Goal: Task Accomplishment & Management: Use online tool/utility

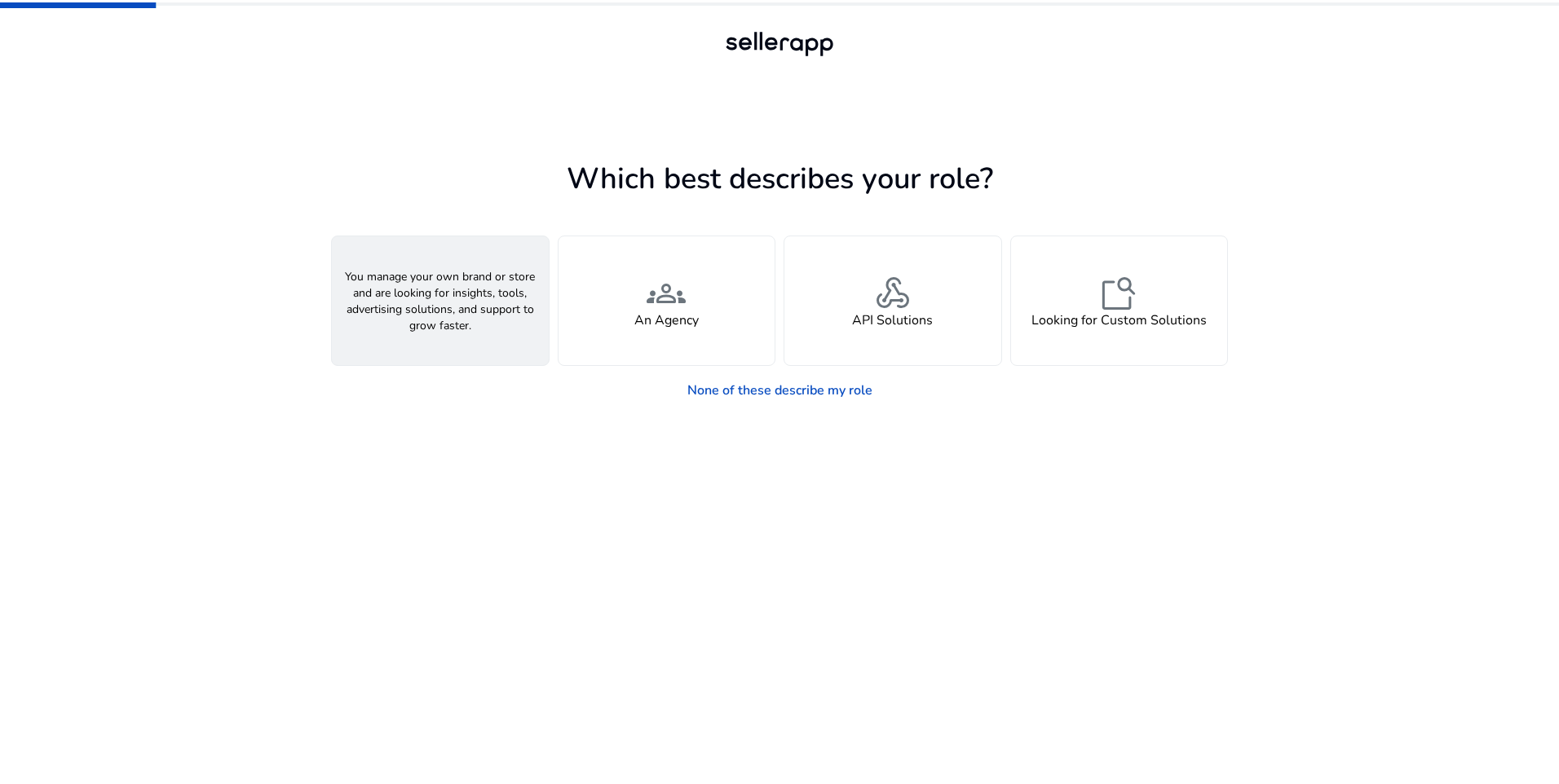
click at [479, 326] on div "person A Seller" at bounding box center [440, 300] width 216 height 128
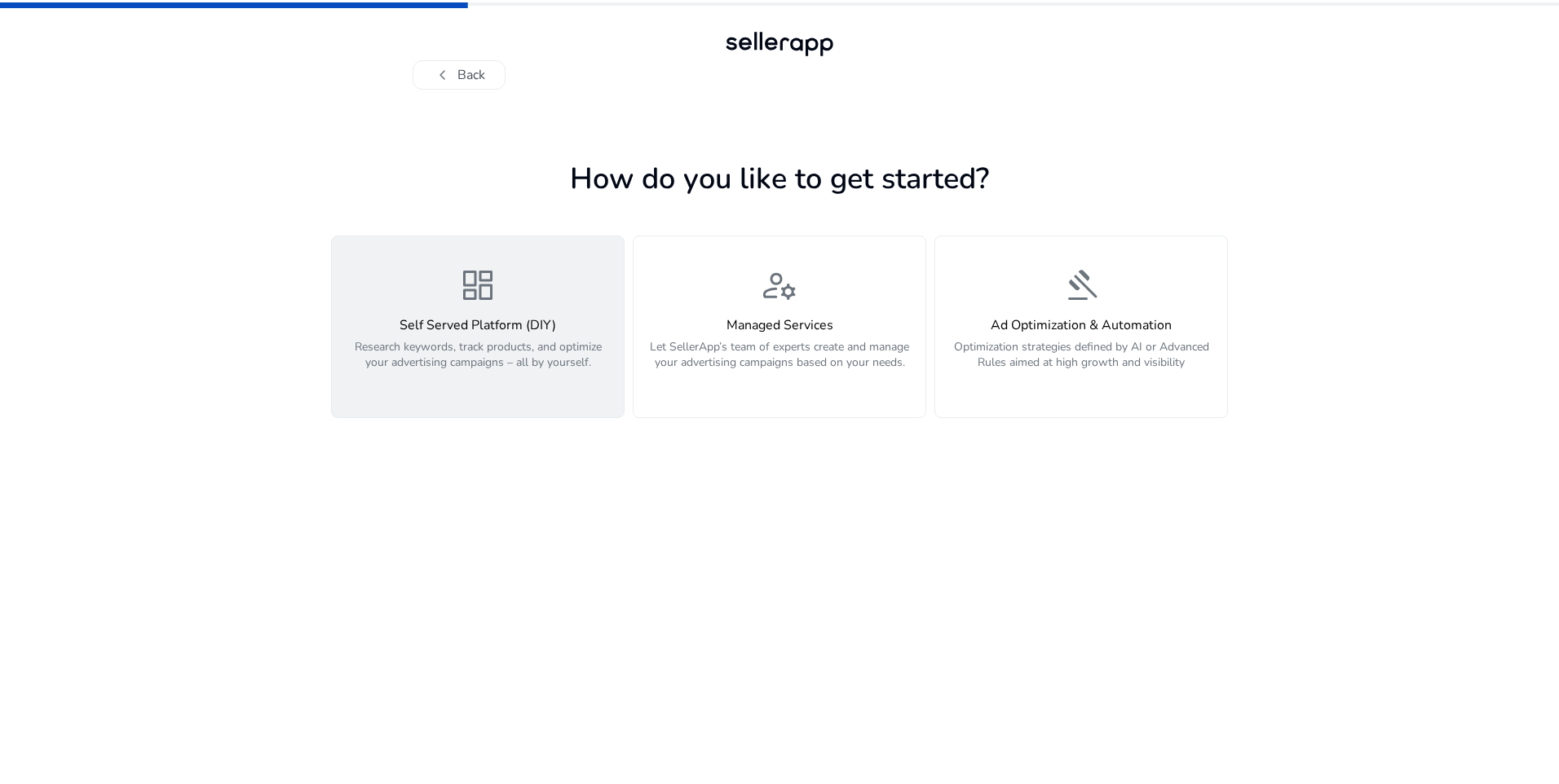
click at [375, 348] on p "Research keywords, track products, and optimize your advertising campaigns – al…" at bounding box center [478, 363] width 272 height 49
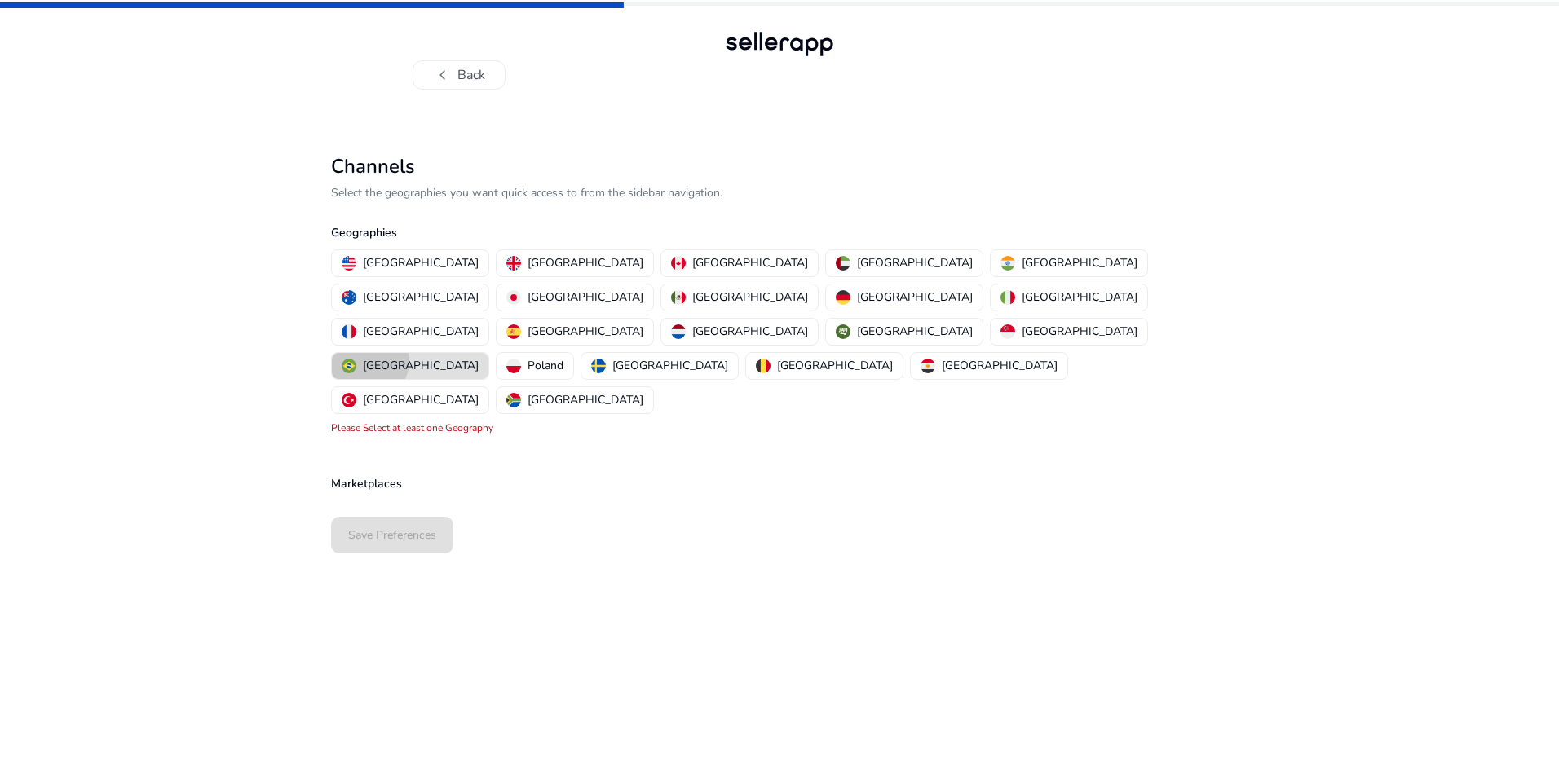
click at [478, 357] on p "[GEOGRAPHIC_DATA]" at bounding box center [420, 365] width 116 height 17
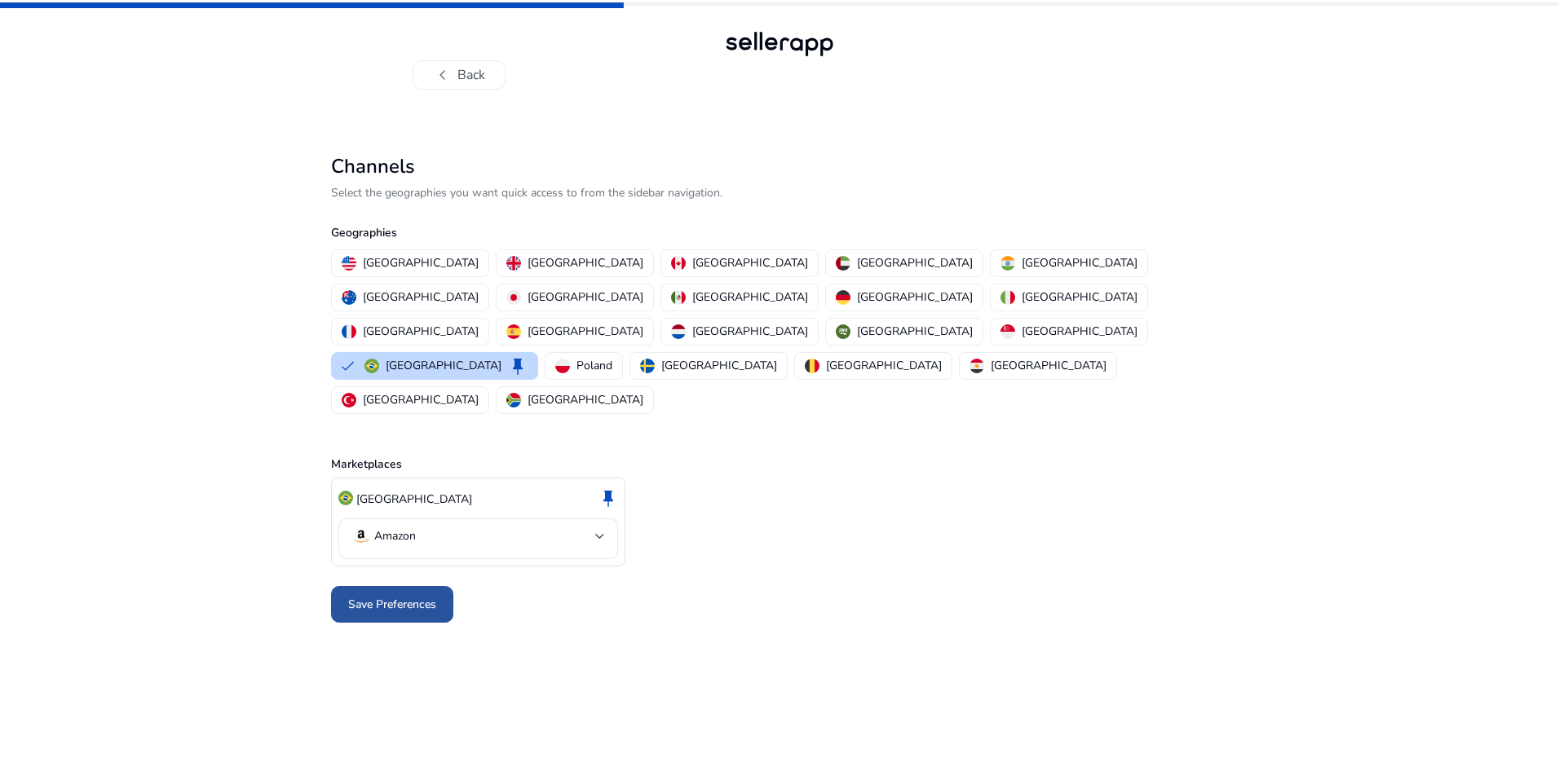
click at [415, 596] on span "Save Preferences" at bounding box center [392, 604] width 88 height 17
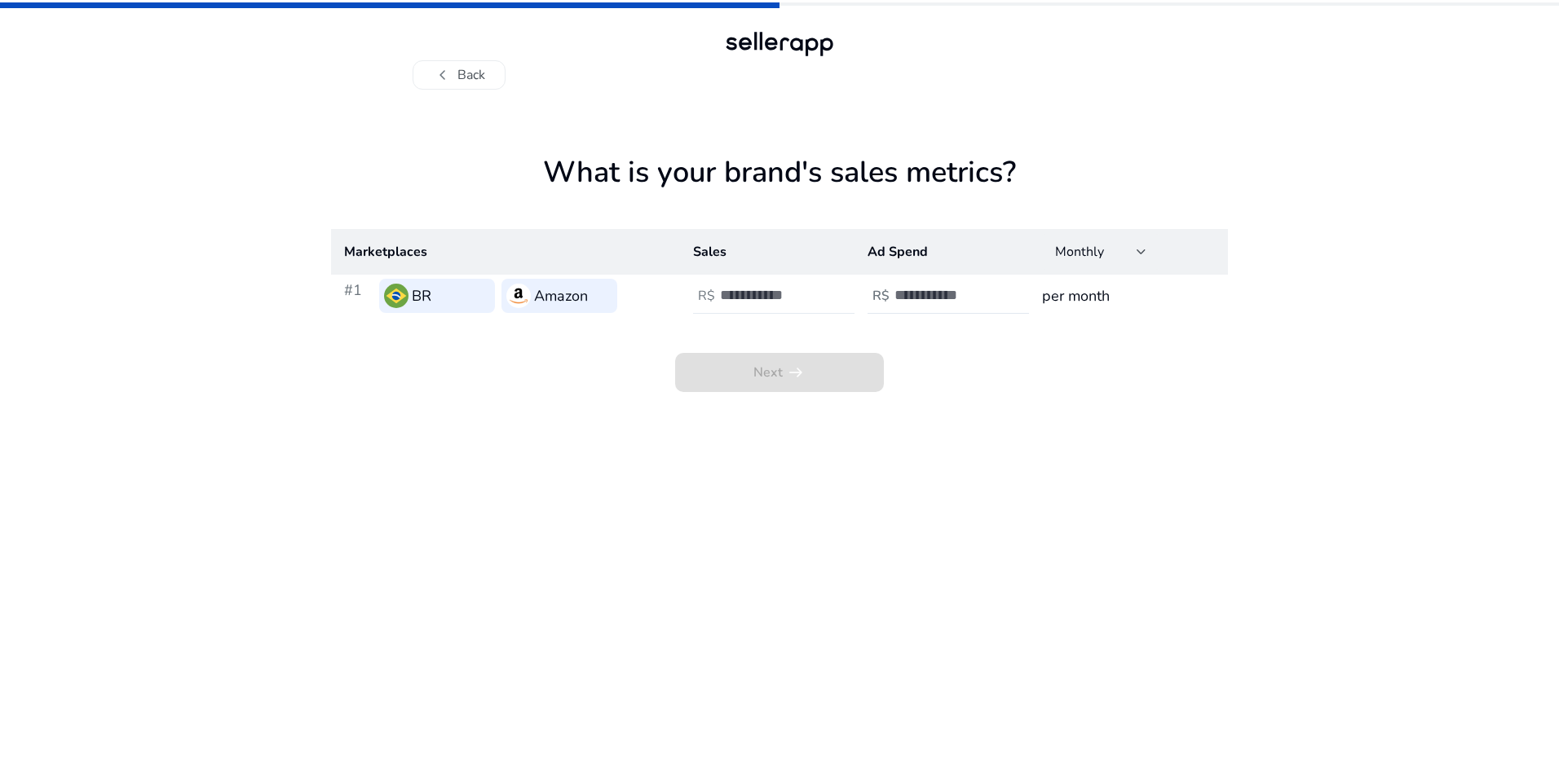
click at [769, 298] on input "number" at bounding box center [775, 295] width 110 height 18
type input "****"
click at [1023, 423] on app-sales-metrics "What is your brand's sales metrics? Marketplaces Sales Ad Spend Monthly #1 BR A…" at bounding box center [779, 469] width 896 height 629
click at [912, 303] on input "number" at bounding box center [949, 295] width 110 height 18
type input "***"
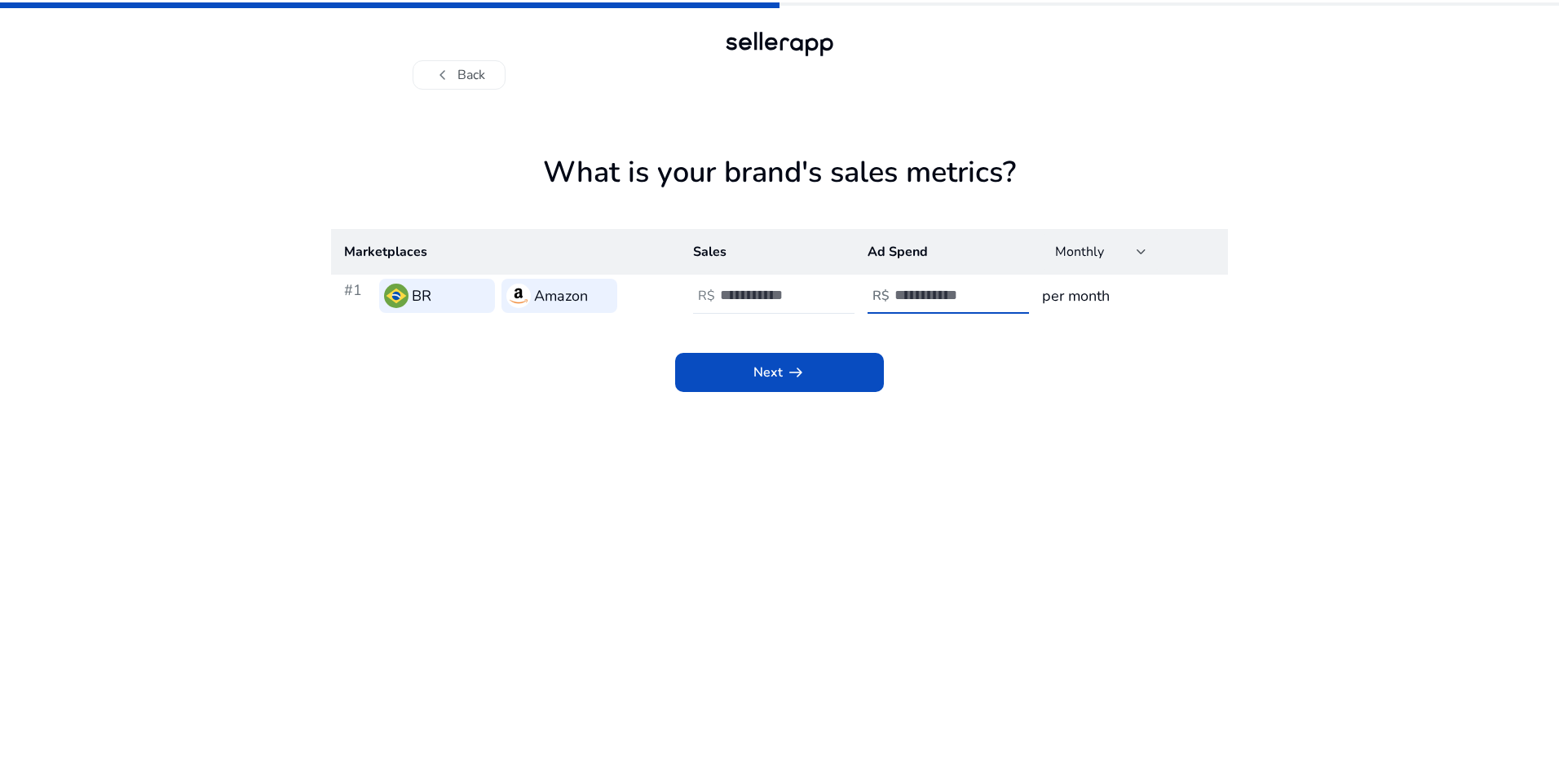
click at [1079, 451] on app-sales-metrics "What is your brand's sales metrics? Marketplaces Sales Ad Spend Monthly #1 BR A…" at bounding box center [779, 469] width 896 height 629
click at [825, 382] on span at bounding box center [780, 372] width 209 height 39
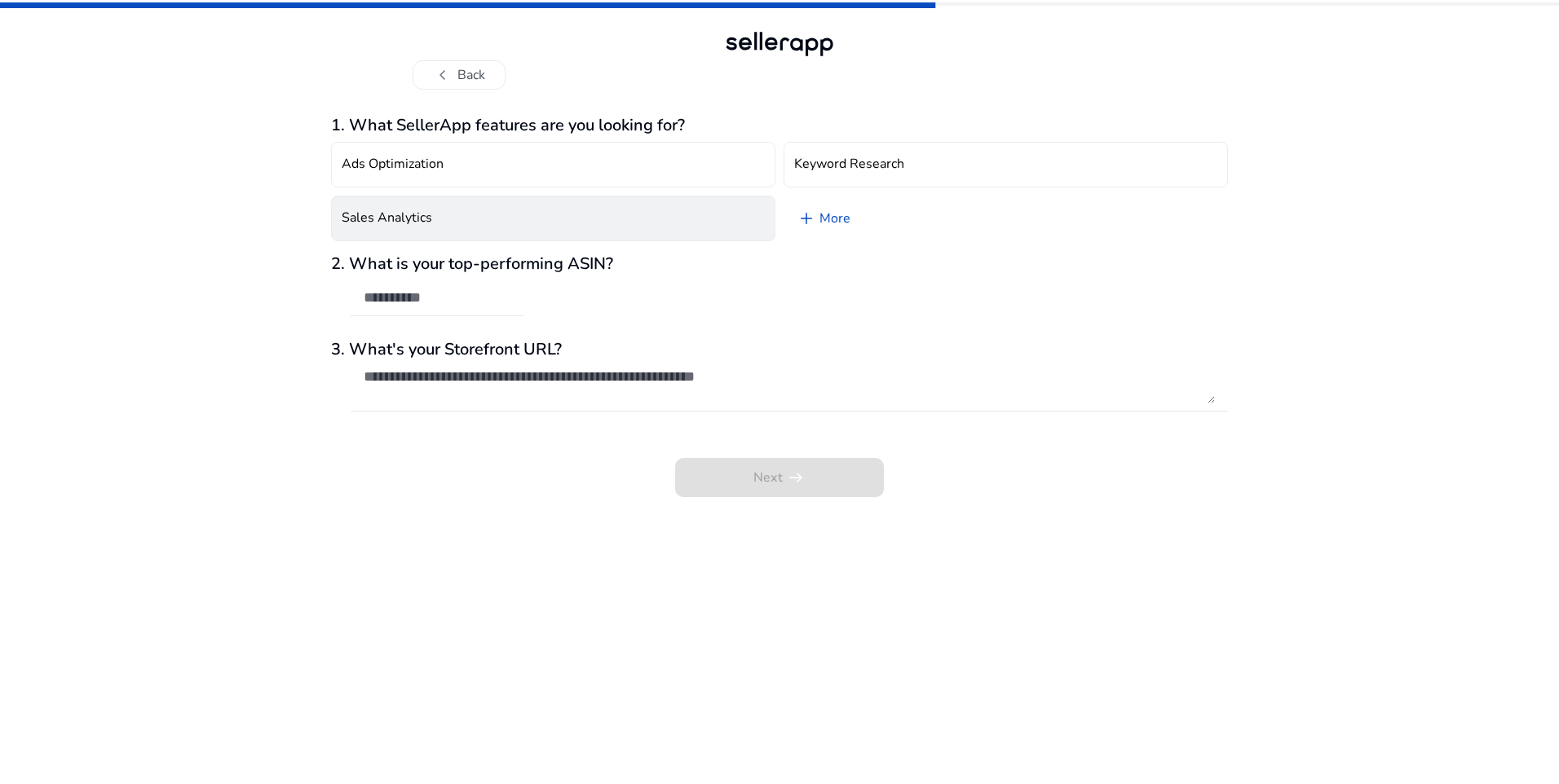
click at [675, 216] on button "Sales Analytics" at bounding box center [553, 218] width 444 height 46
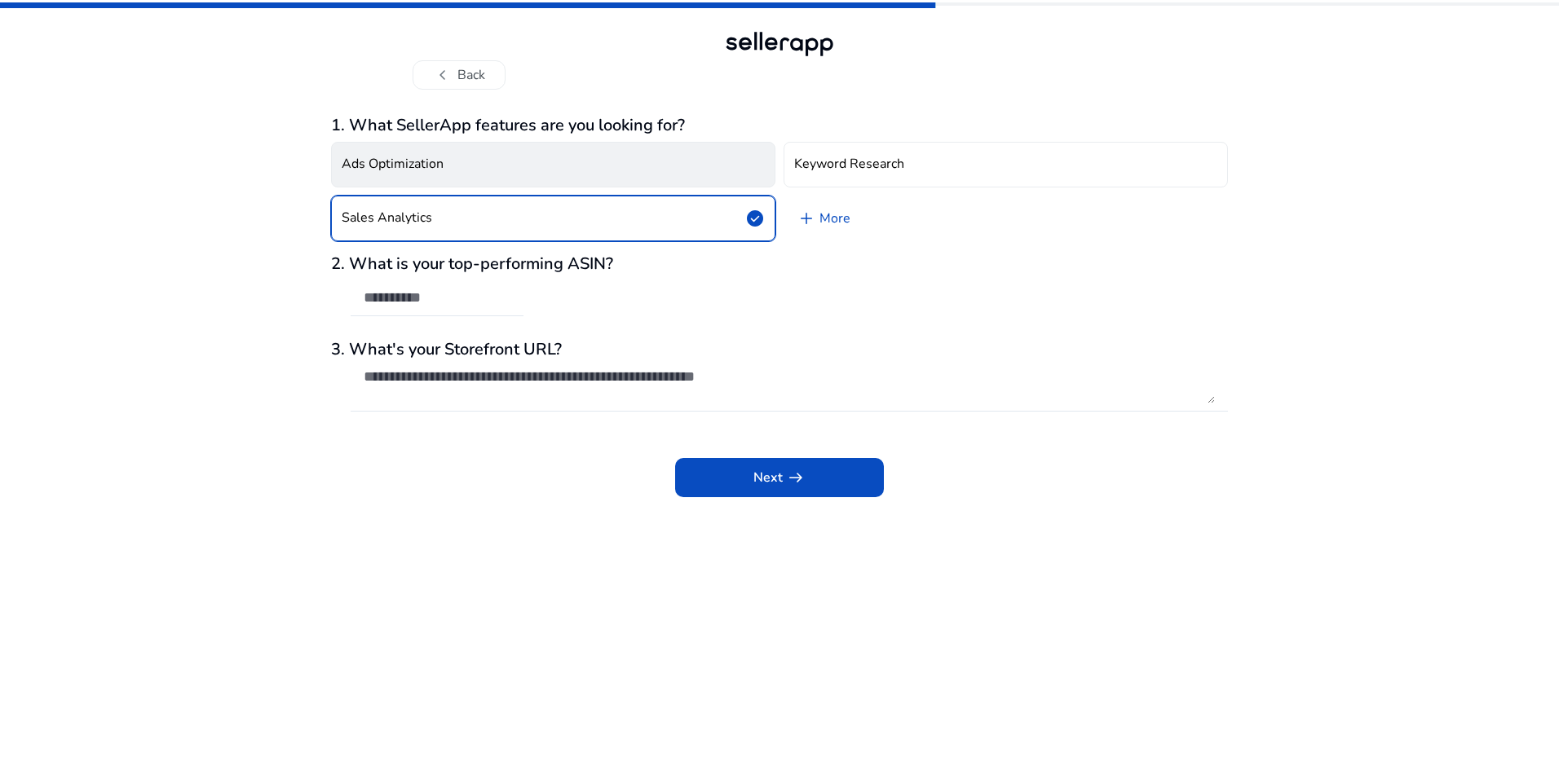
click at [682, 178] on button "Ads Optimization" at bounding box center [553, 164] width 444 height 46
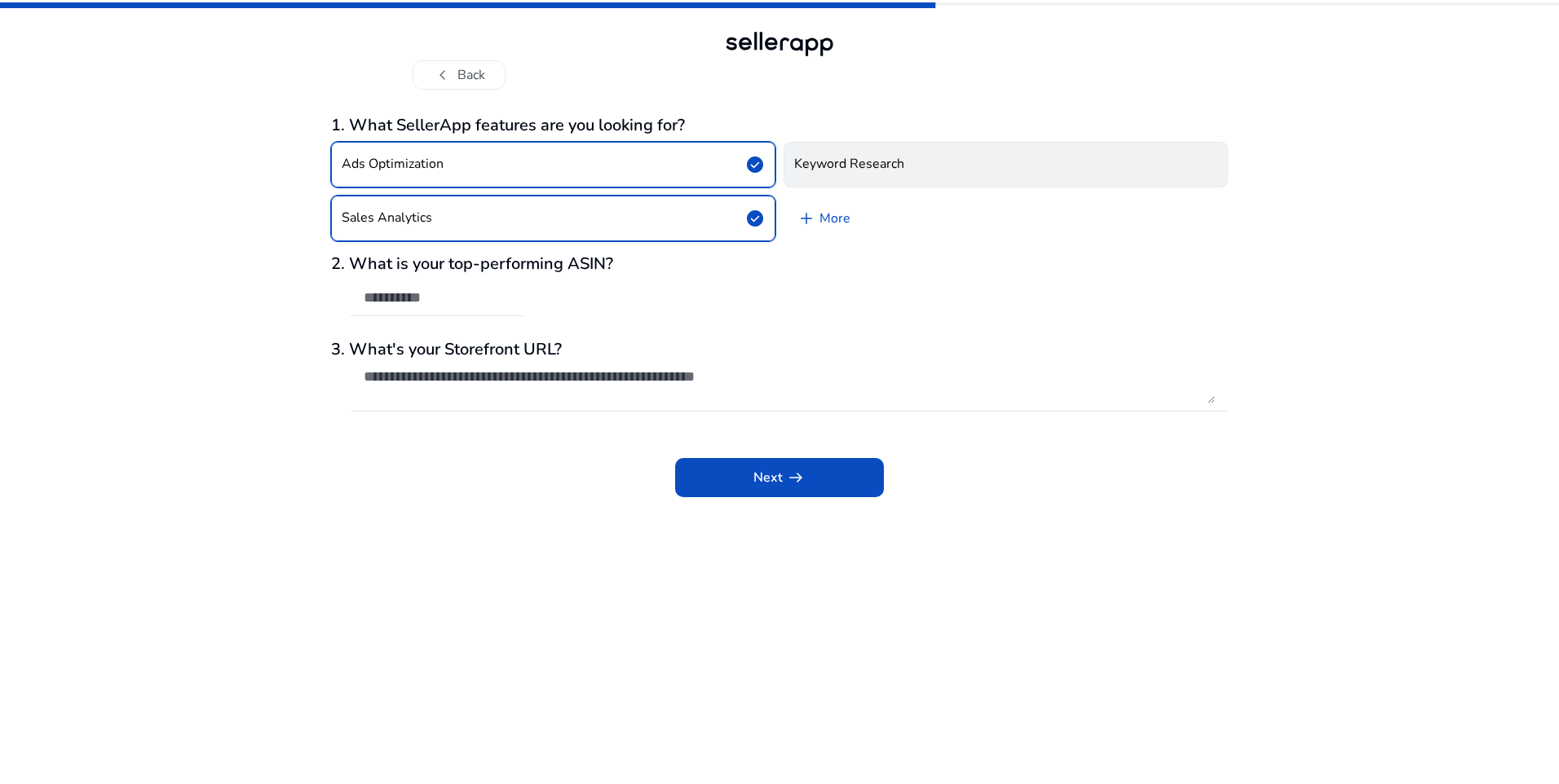
click at [895, 167] on h4 "Keyword Research" at bounding box center [848, 164] width 110 height 16
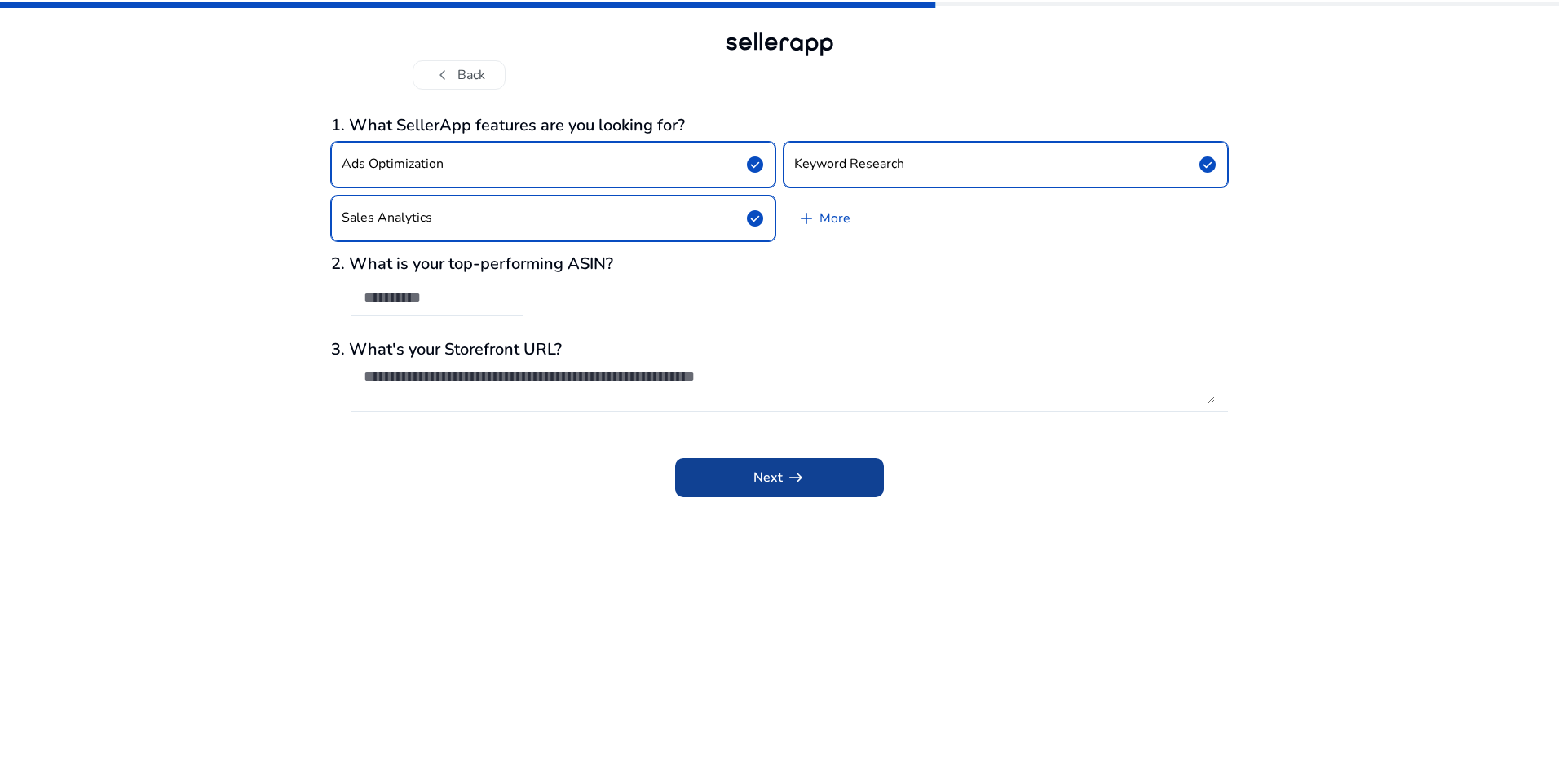
click at [864, 485] on span at bounding box center [780, 477] width 209 height 39
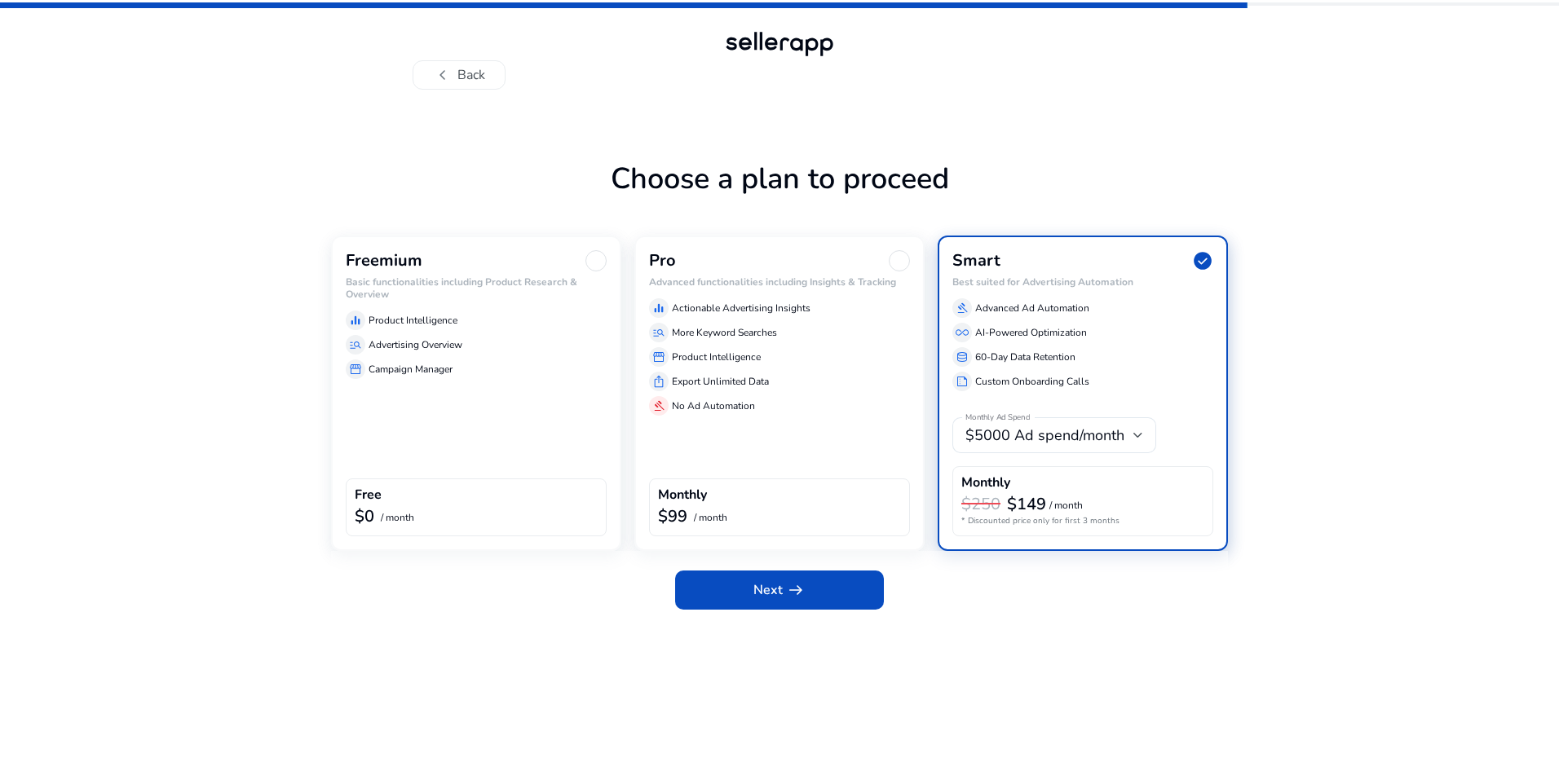
click at [535, 409] on div "Freemium Basic functionalities including Product Research & Overview equalizer …" at bounding box center [476, 393] width 290 height 315
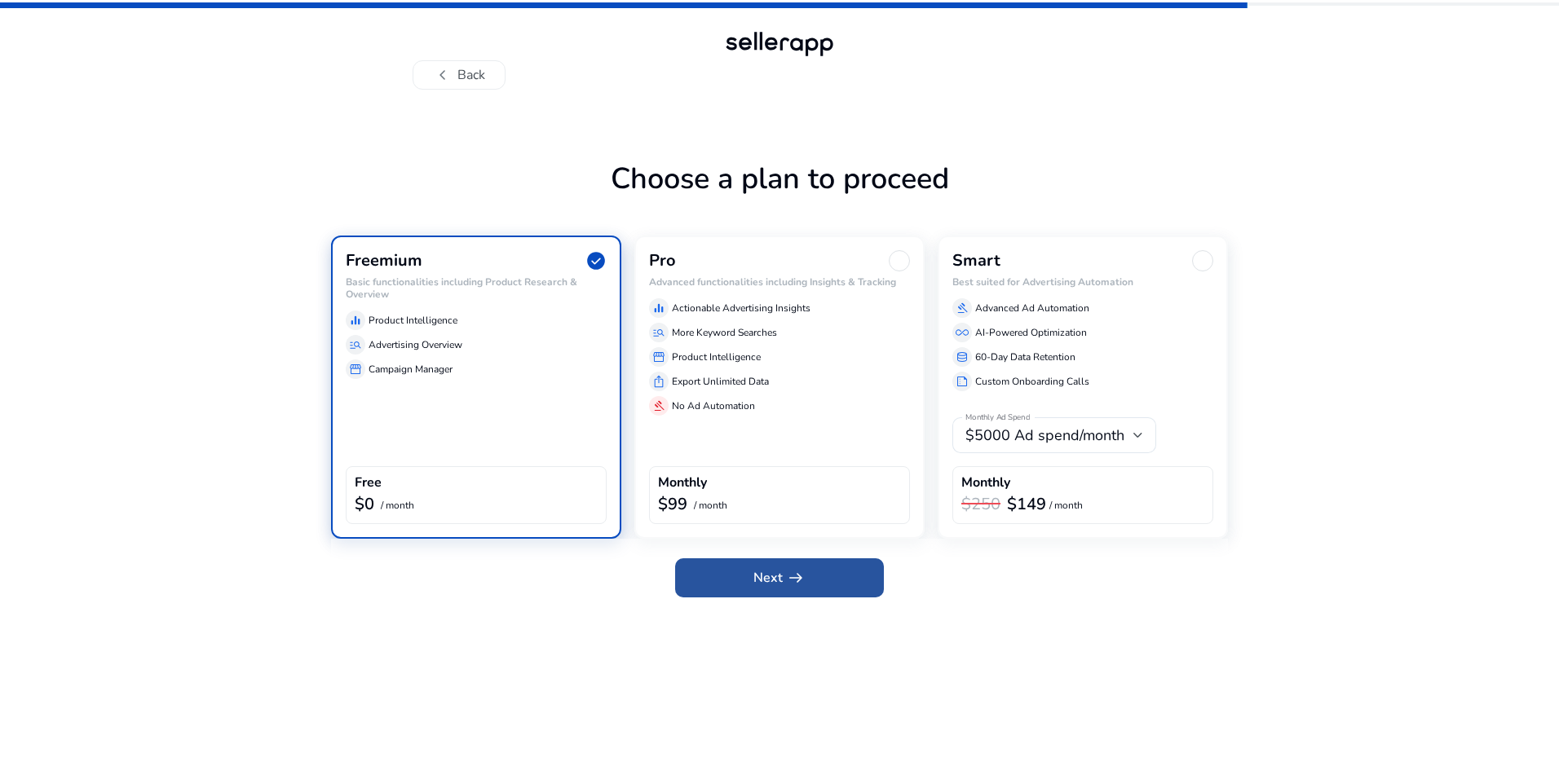
click at [825, 582] on span at bounding box center [780, 577] width 209 height 39
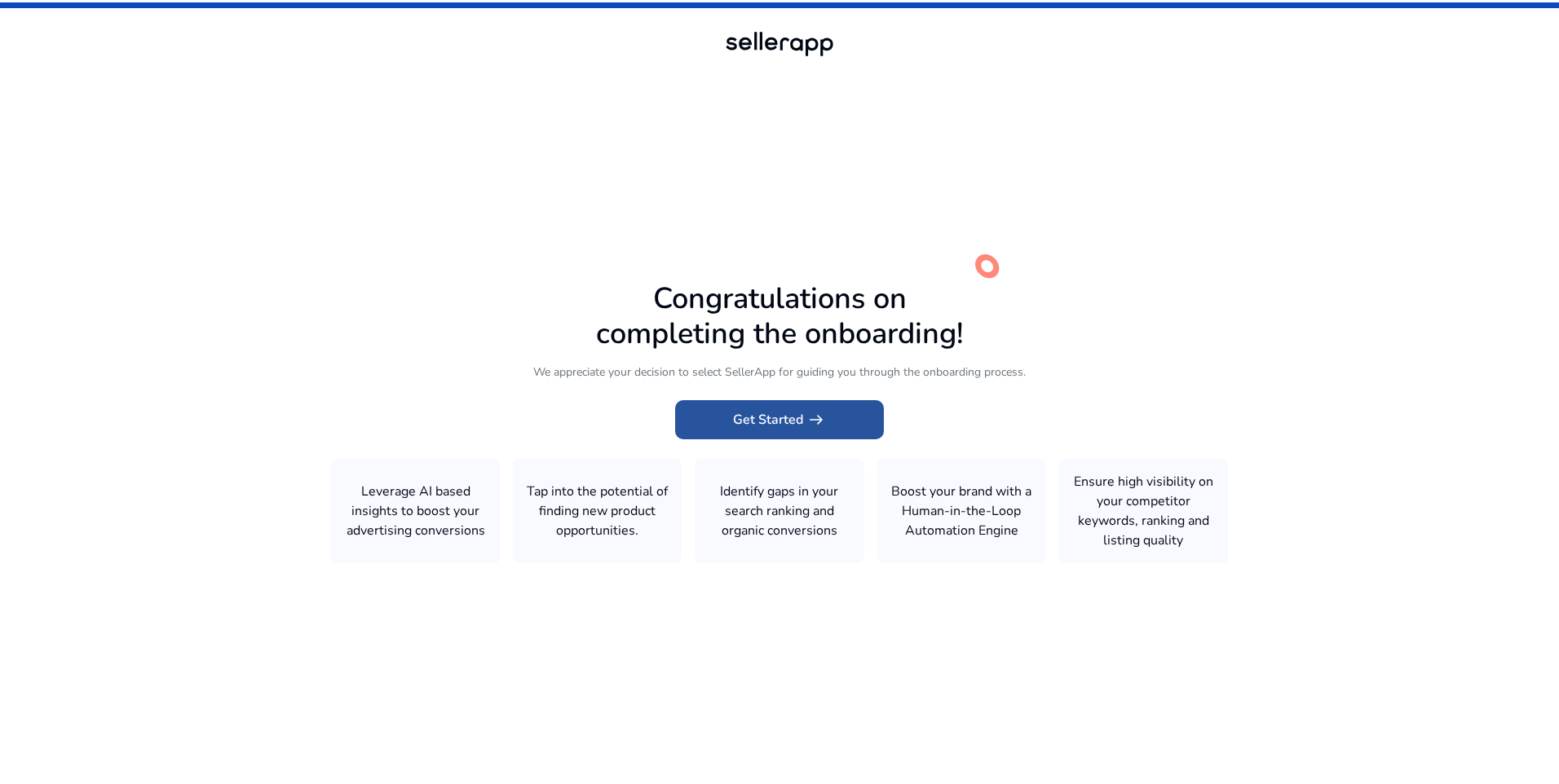
click at [820, 414] on span "arrow_right_alt" at bounding box center [816, 419] width 20 height 20
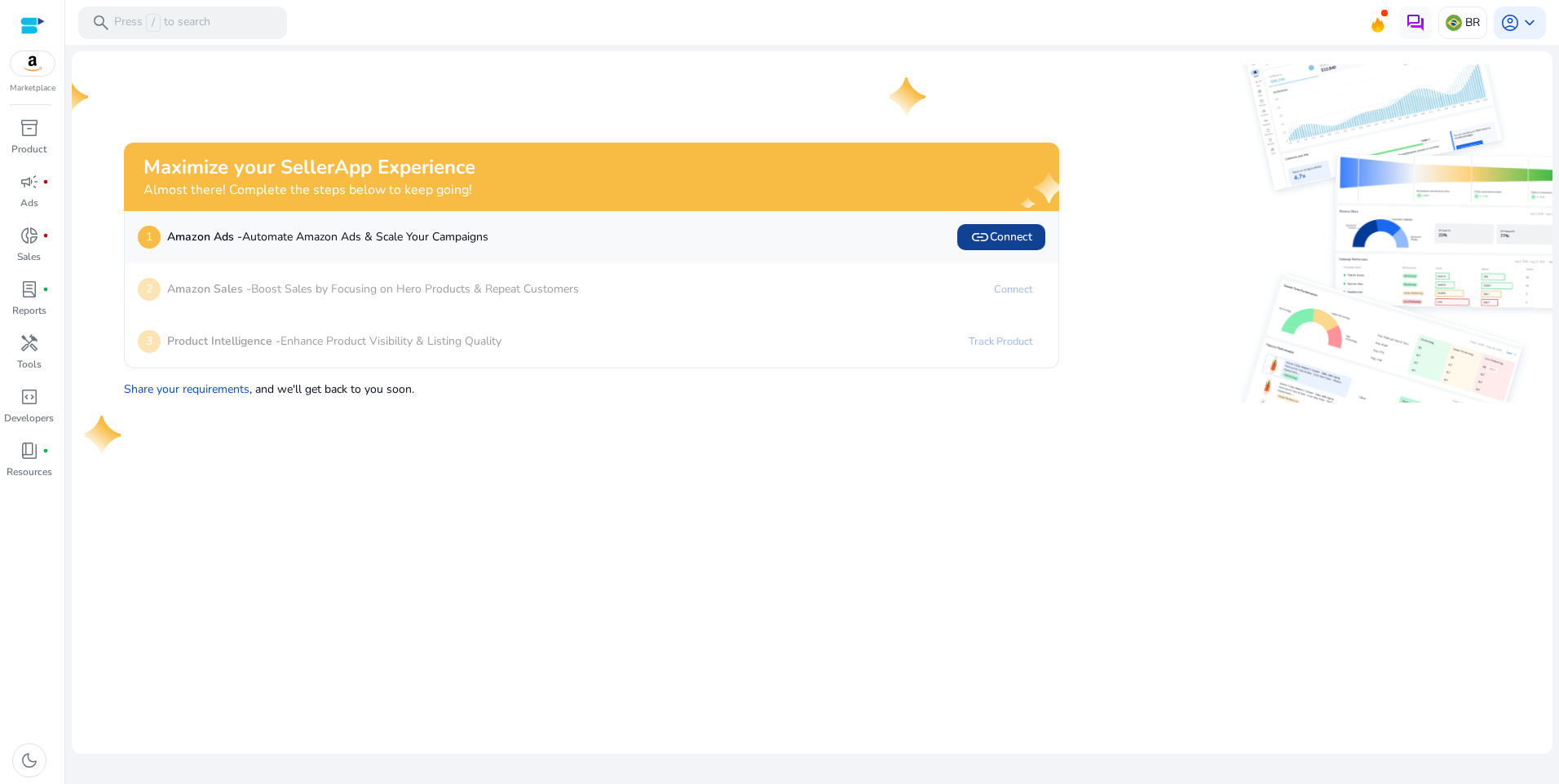
click at [1014, 234] on span "link Connect" at bounding box center [1001, 237] width 62 height 20
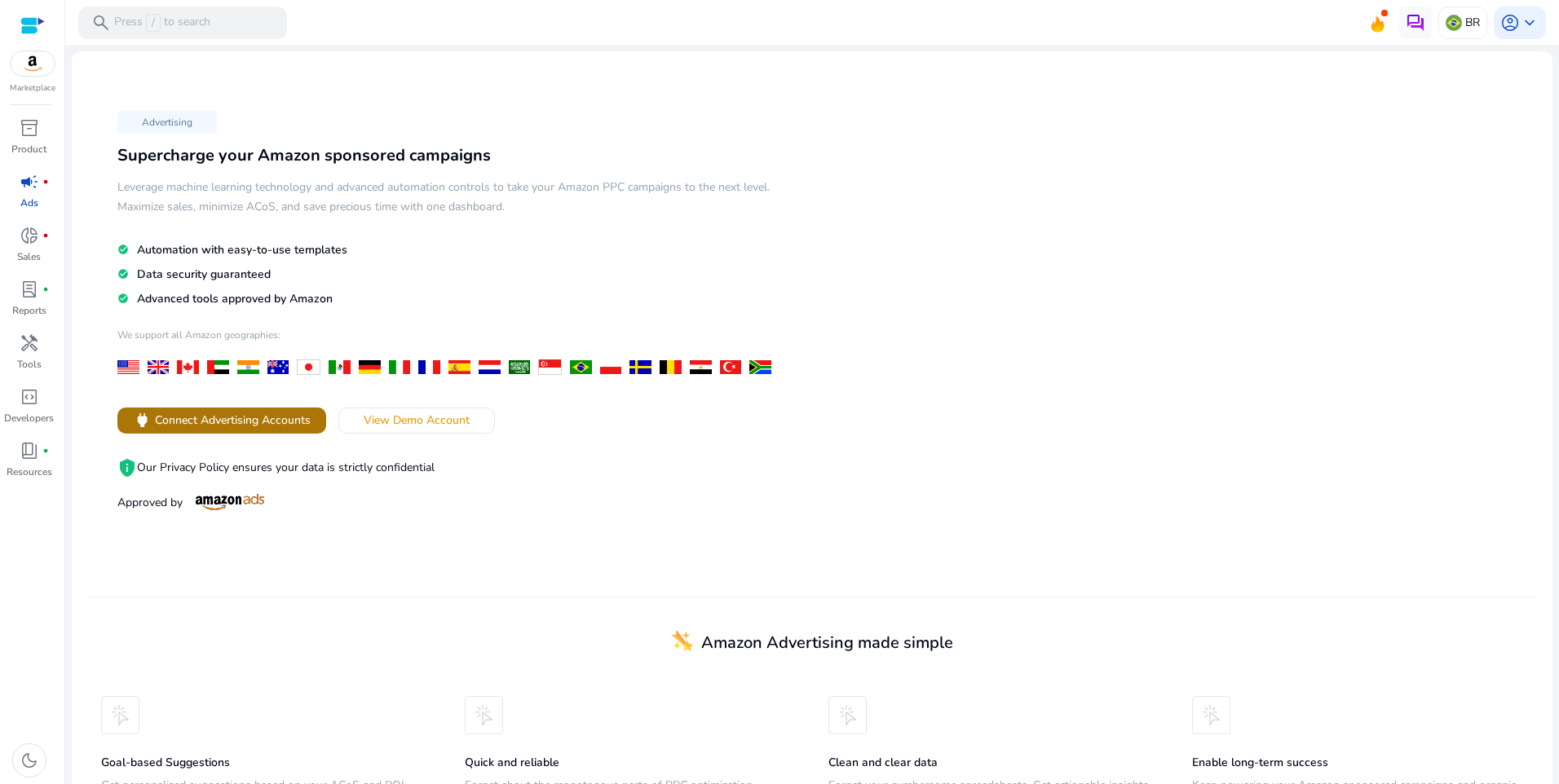
click at [254, 419] on span "Connect Advertising Accounts" at bounding box center [233, 419] width 156 height 17
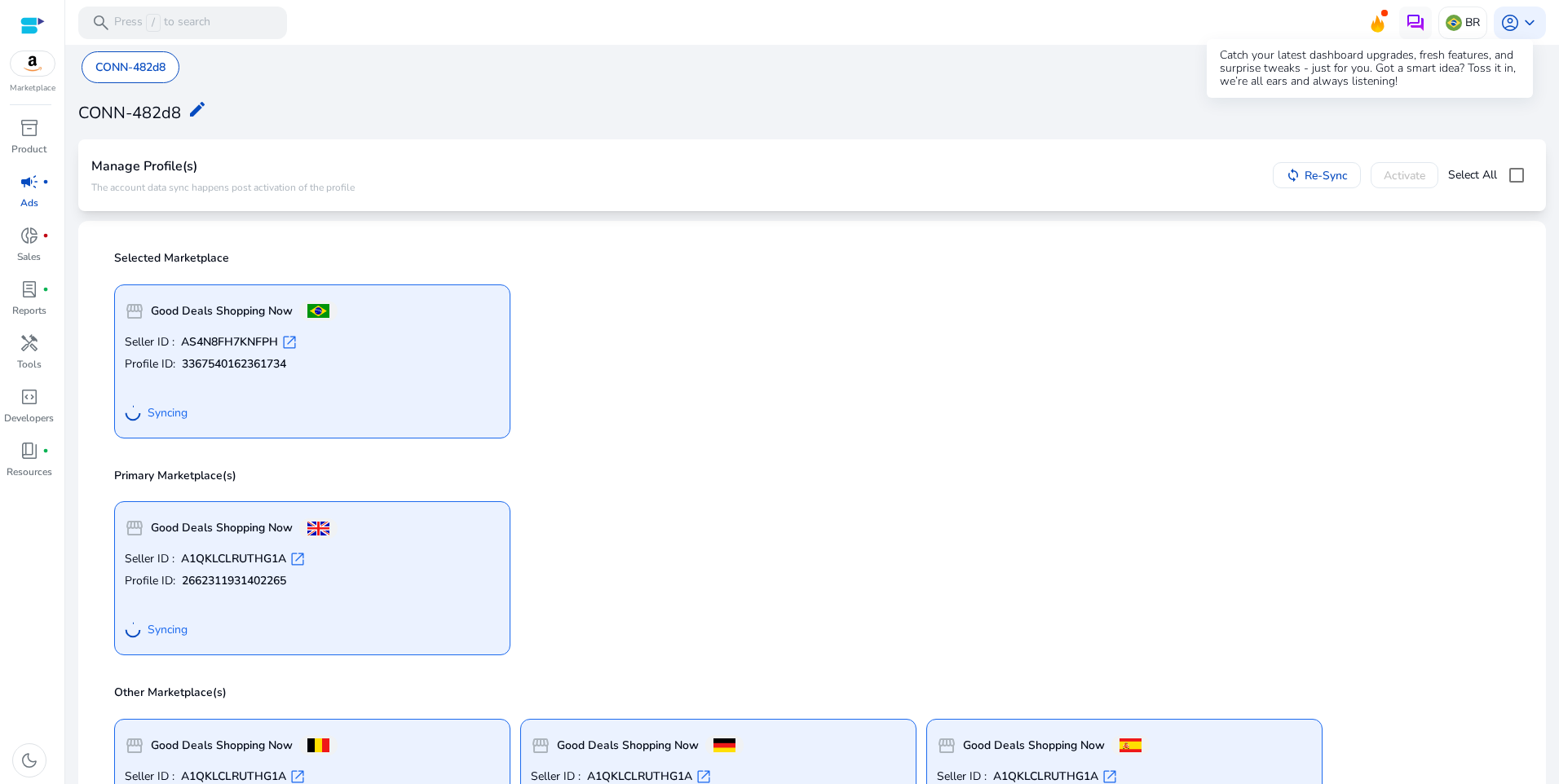
click at [1370, 17] on icon at bounding box center [1377, 22] width 24 height 23
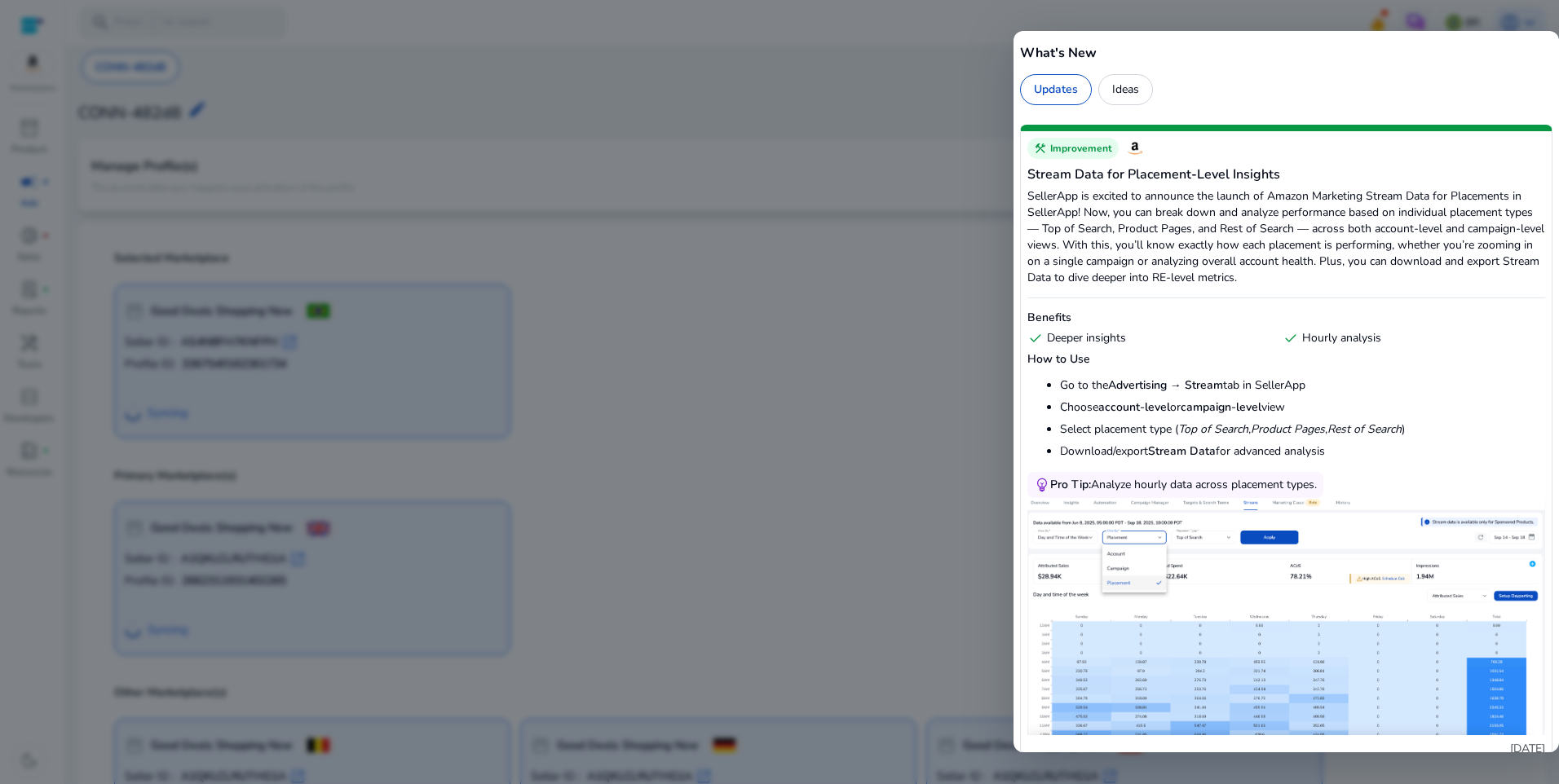
click at [1370, 17] on div at bounding box center [780, 392] width 1559 height 784
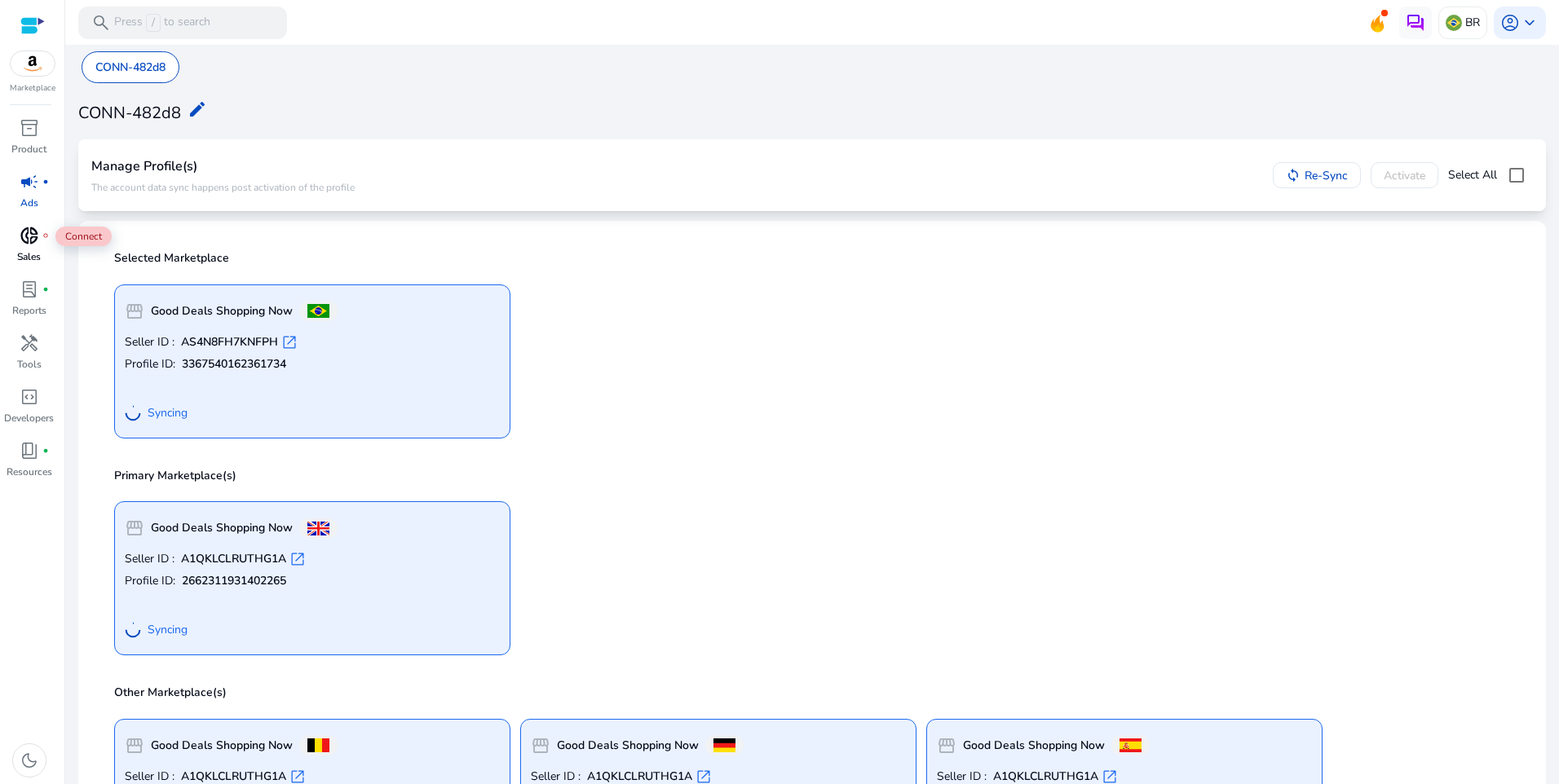
click at [28, 239] on span "donut_small" at bounding box center [30, 235] width 20 height 20
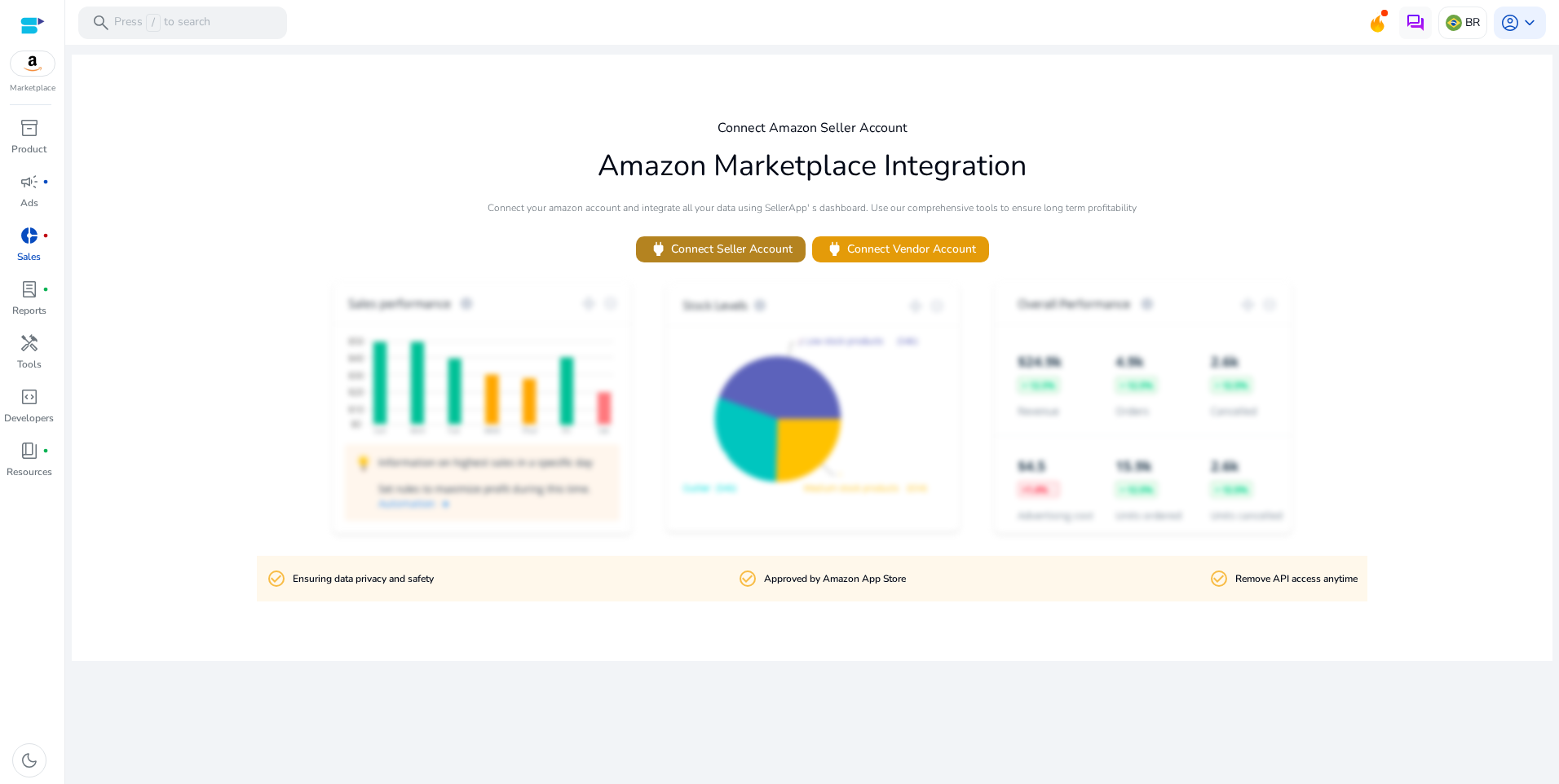
click at [759, 253] on span "power Connect Seller Account" at bounding box center [720, 249] width 143 height 19
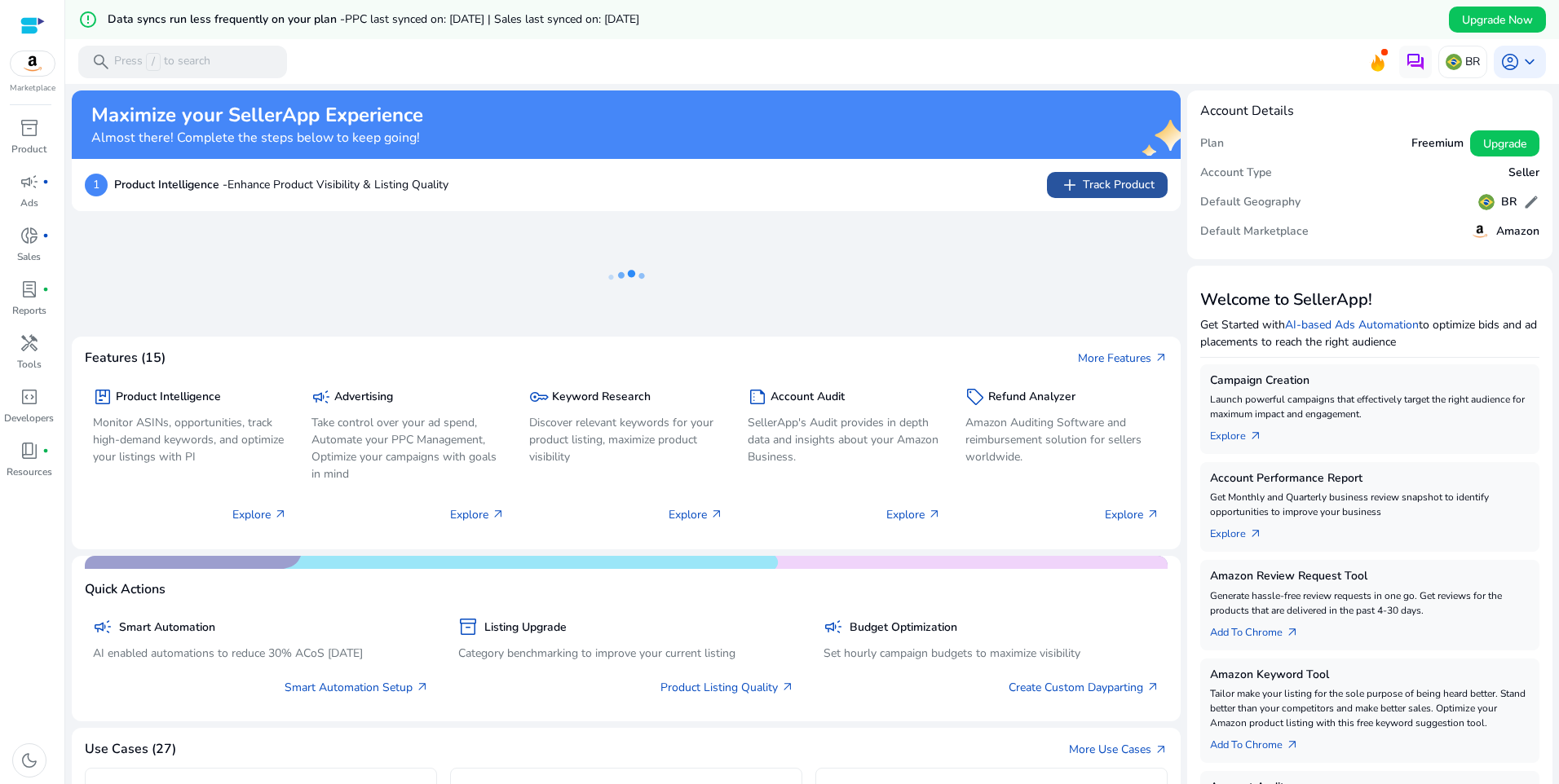
click at [1082, 181] on span "add Track Product" at bounding box center [1107, 185] width 95 height 20
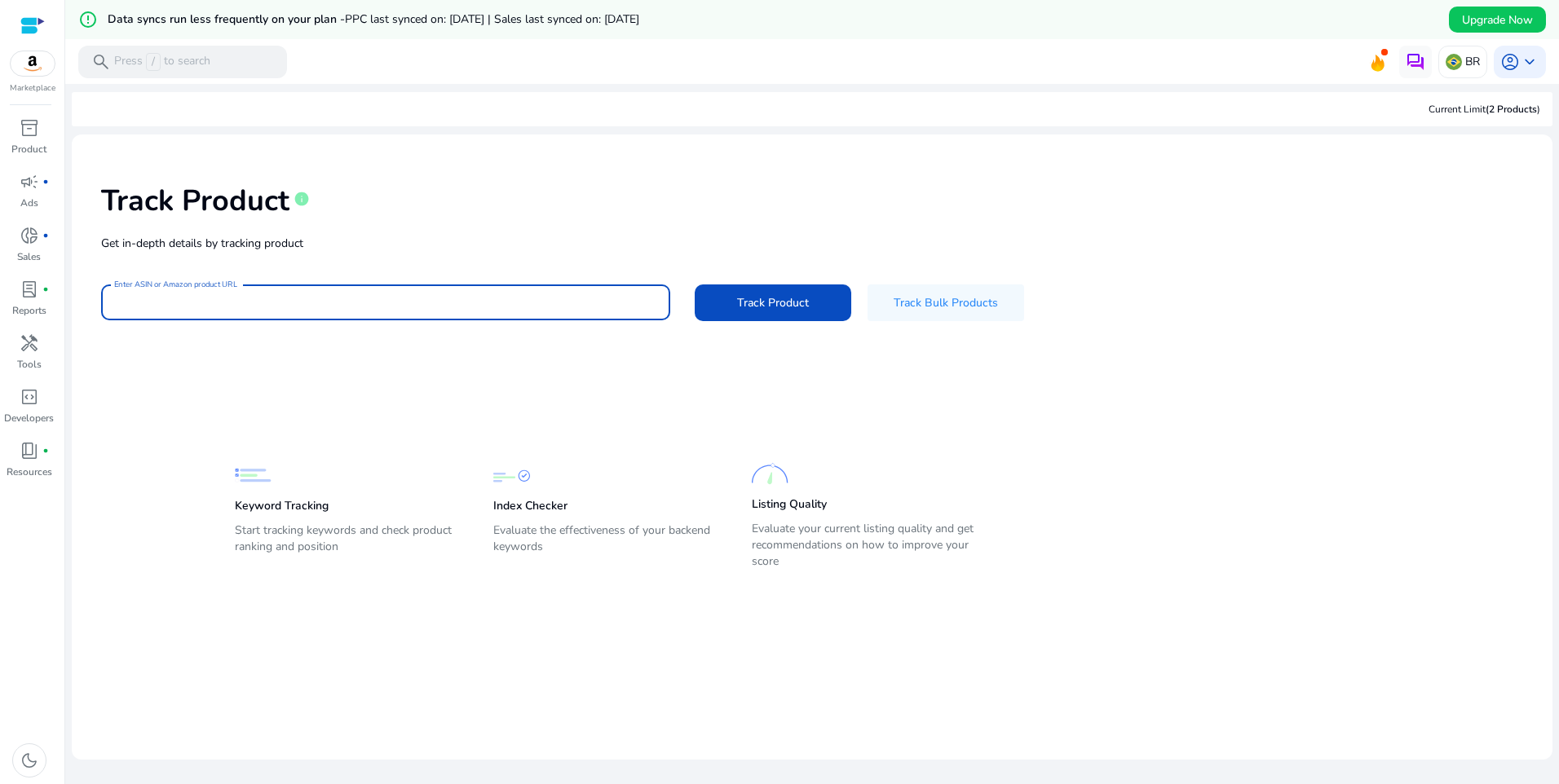
click at [467, 309] on input "Enter ASIN or Amazon product URL" at bounding box center [386, 302] width 543 height 18
click at [465, 307] on input "Enter ASIN or Amazon product URL" at bounding box center [386, 302] width 543 height 18
paste input "**********"
type input "**********"
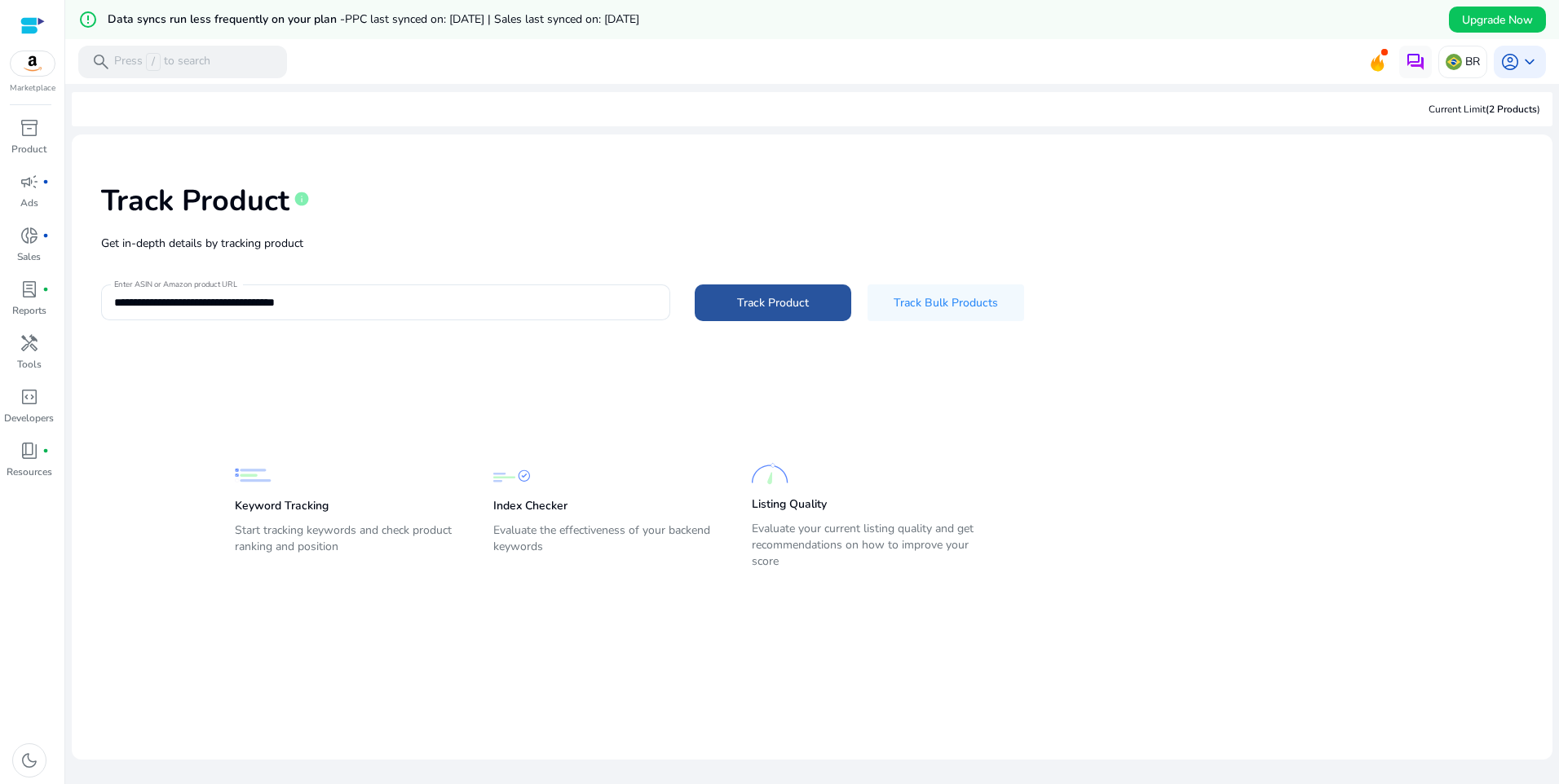
click at [760, 305] on span "Track Product" at bounding box center [773, 302] width 72 height 17
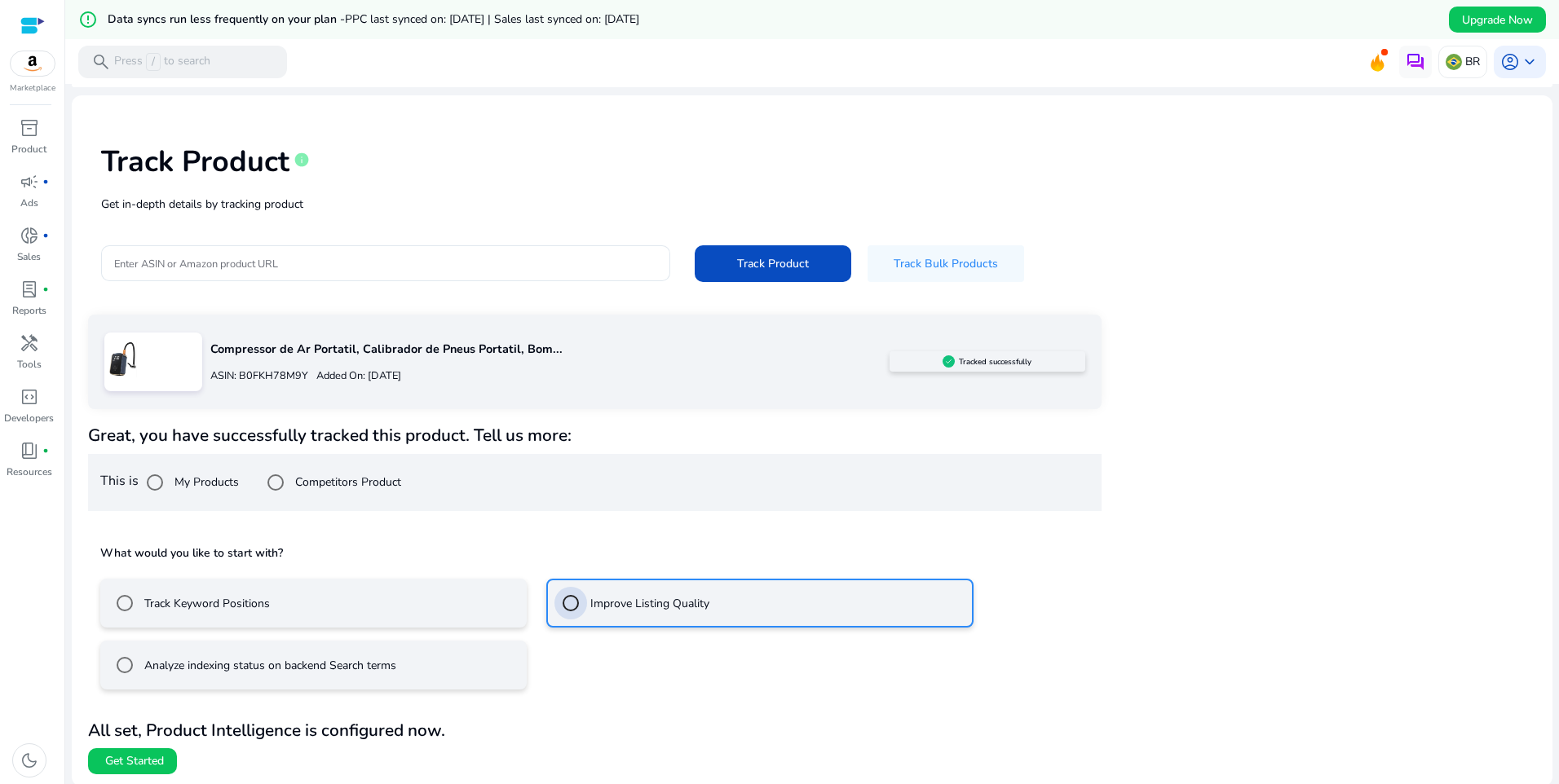
scroll to position [41, 0]
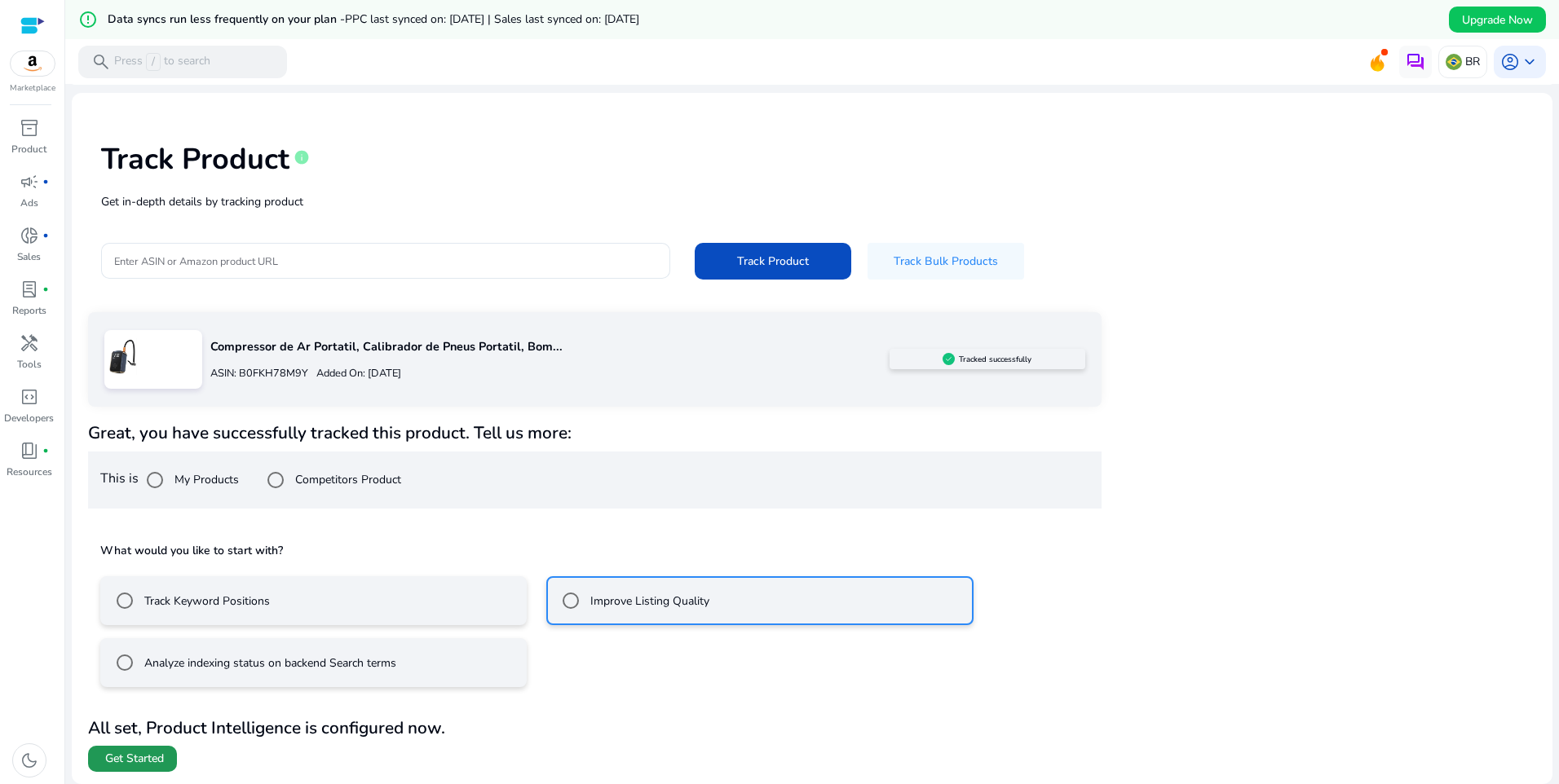
click at [168, 757] on span at bounding box center [132, 758] width 89 height 39
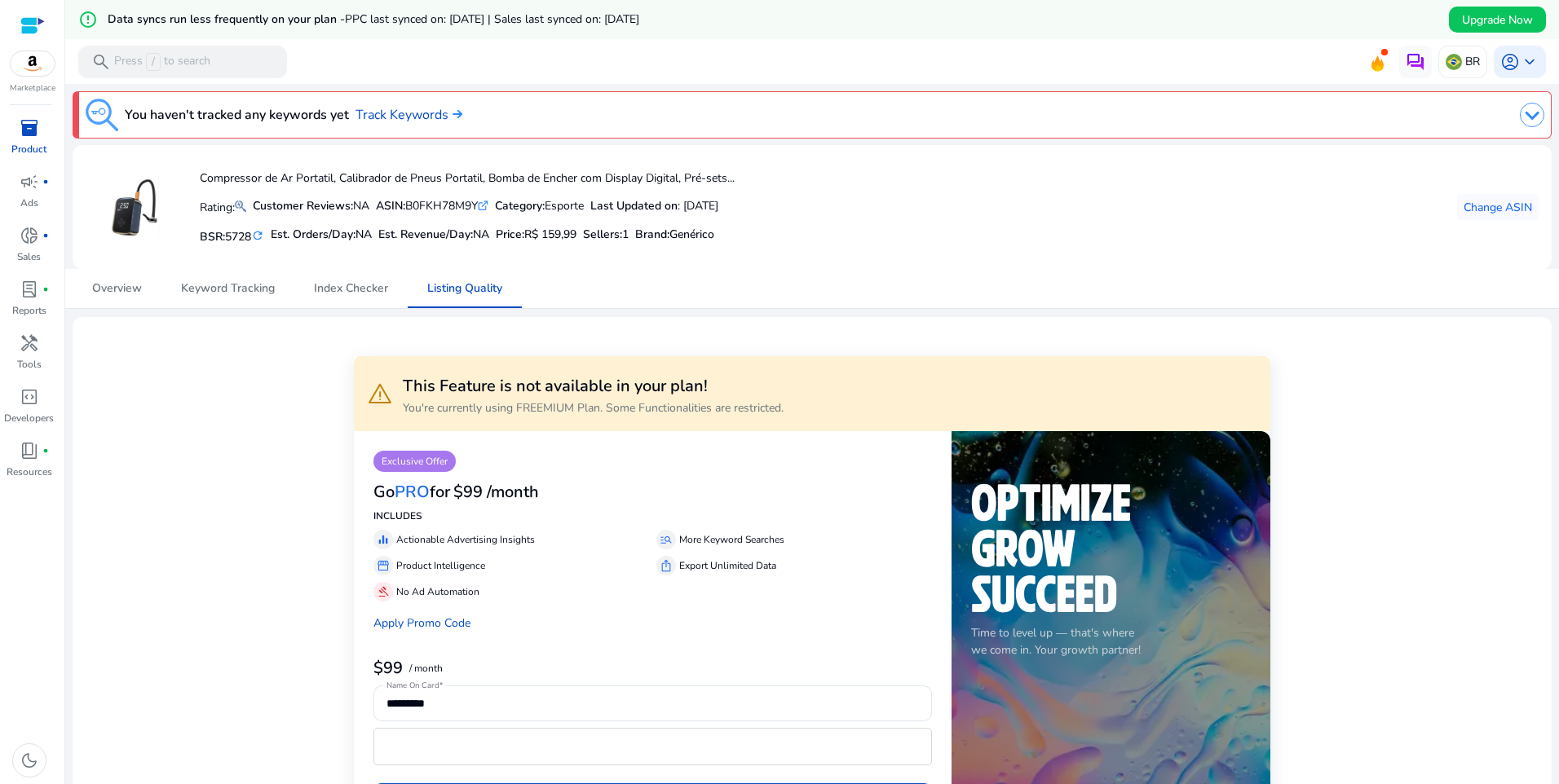
click at [36, 30] on div at bounding box center [32, 26] width 24 height 19
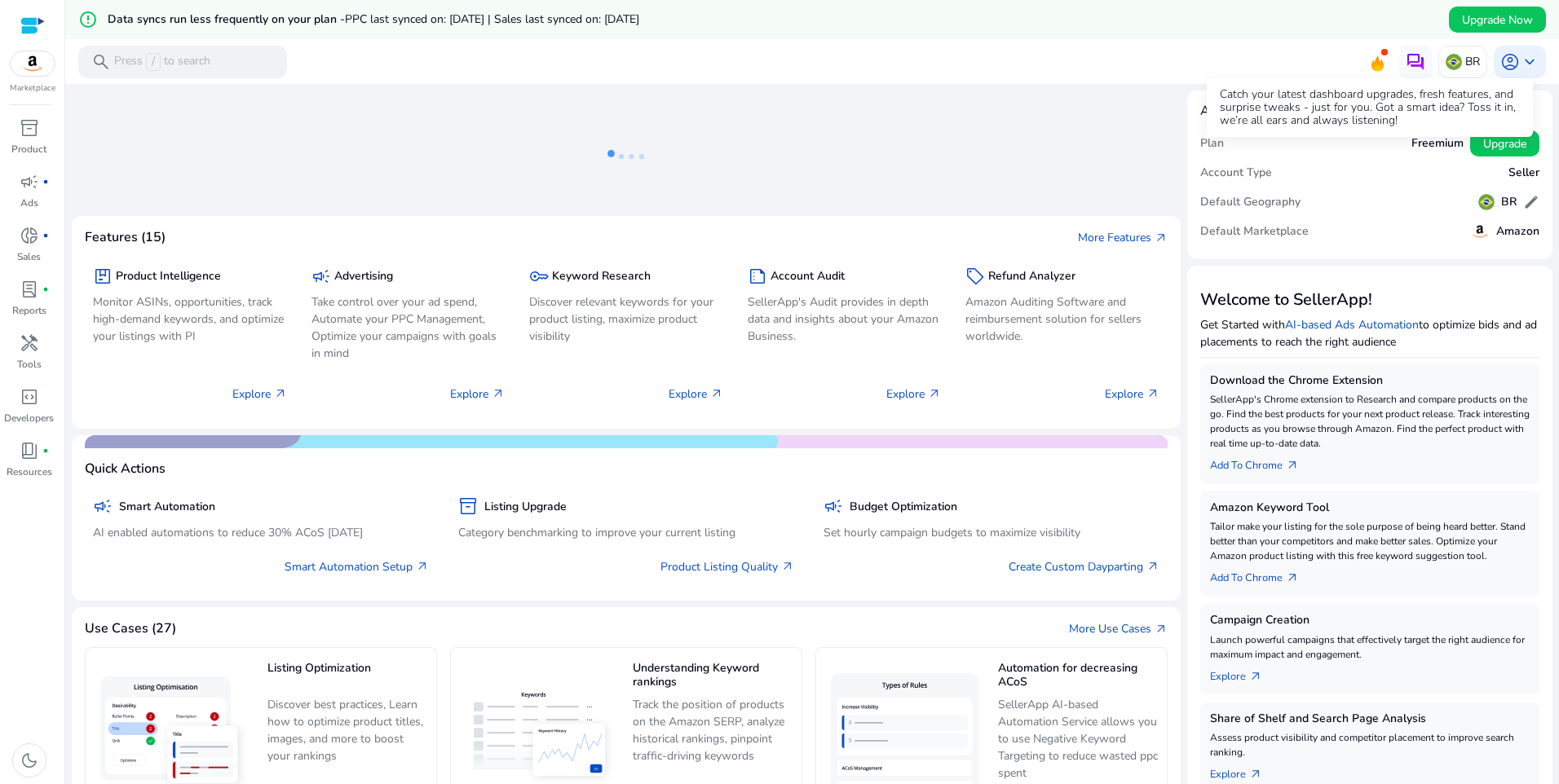
click at [1372, 60] on icon at bounding box center [1377, 60] width 24 height 23
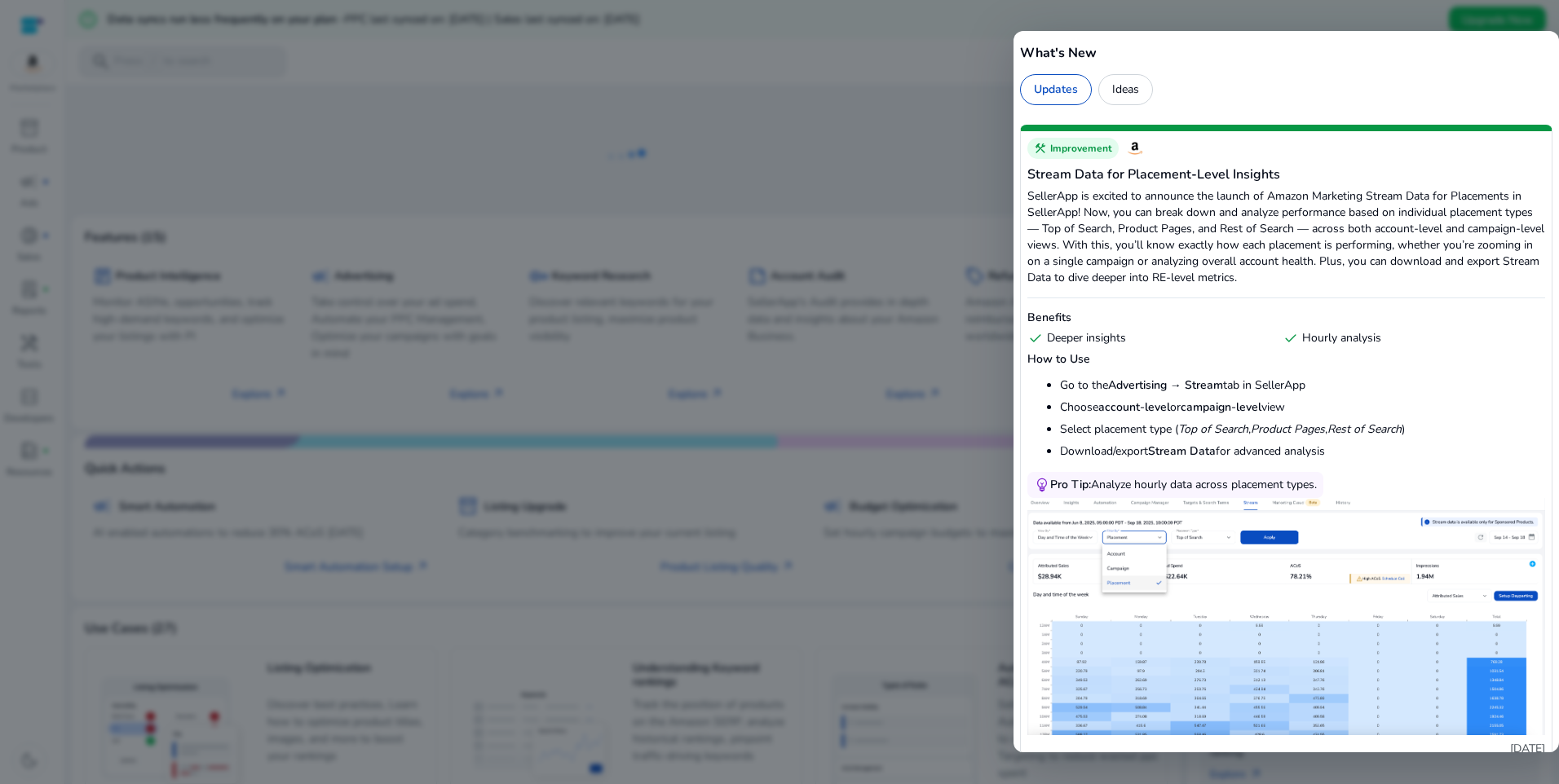
click at [855, 116] on div at bounding box center [780, 392] width 1559 height 784
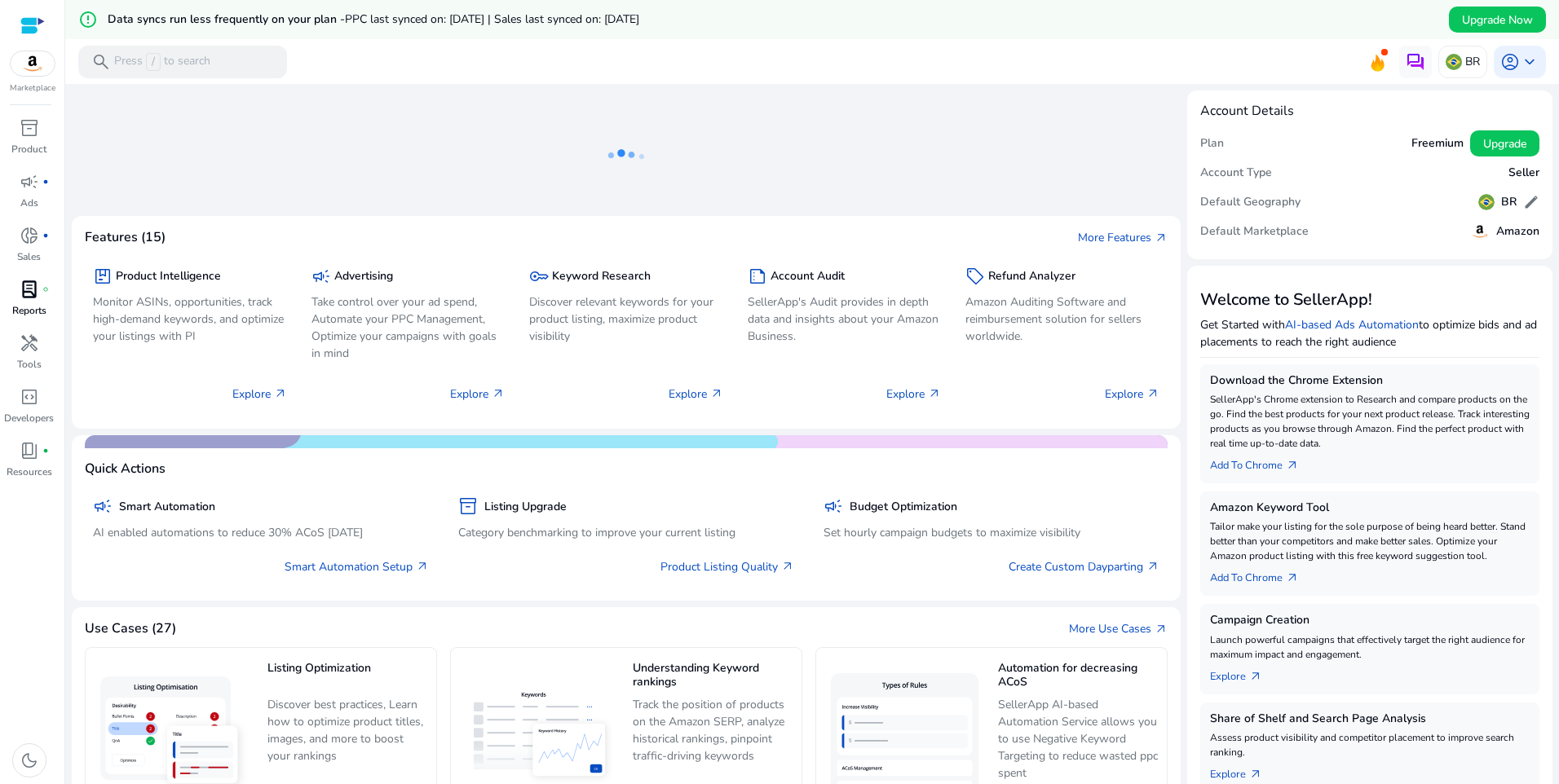
click at [34, 301] on div "lab_profile fiber_manual_record" at bounding box center [29, 288] width 46 height 26
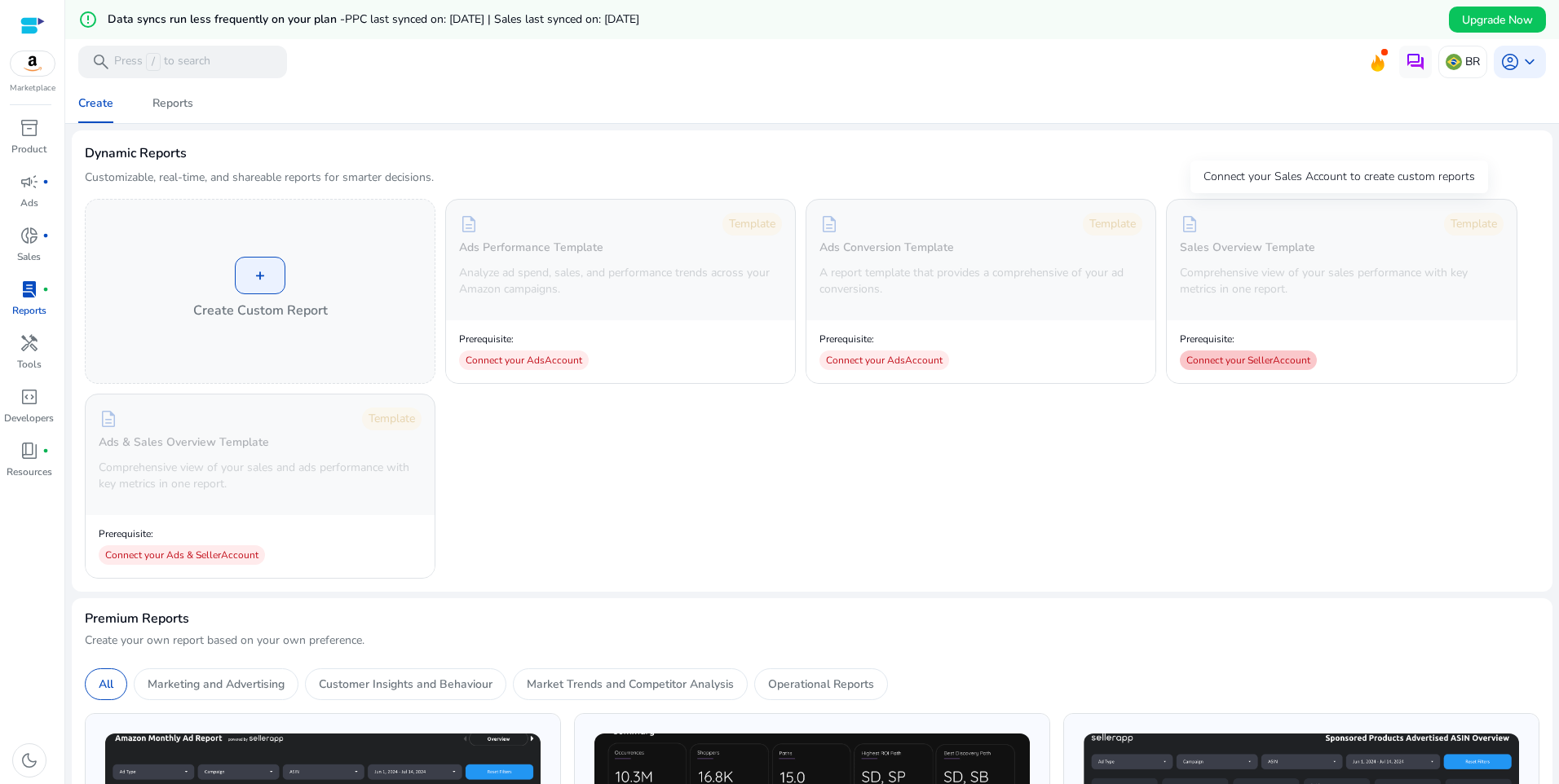
click at [1246, 364] on div "Connect your Seller Account" at bounding box center [1247, 361] width 137 height 20
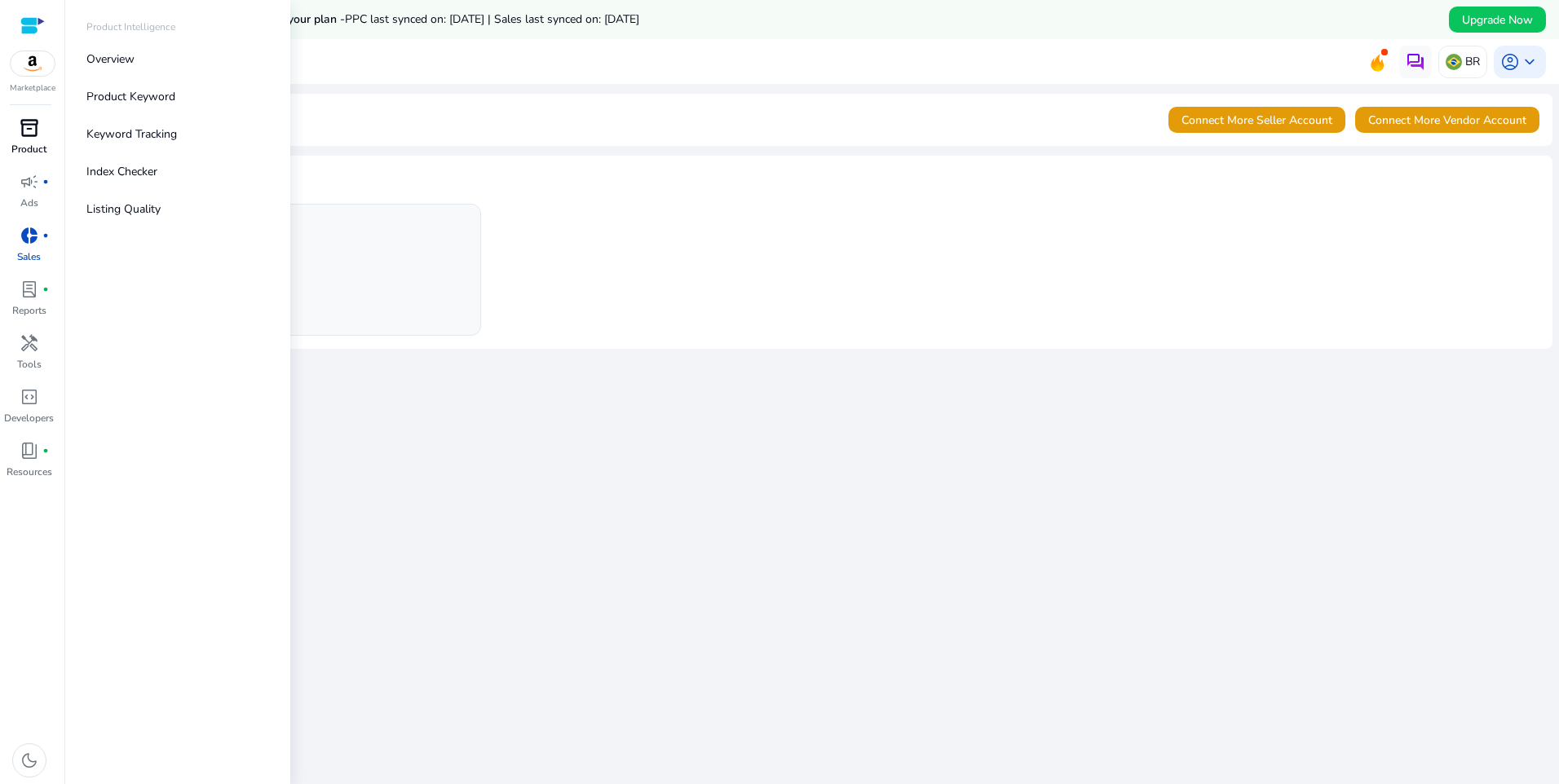
click at [24, 131] on span "inventory_2" at bounding box center [30, 128] width 20 height 20
click at [120, 60] on p "Overview" at bounding box center [110, 59] width 48 height 17
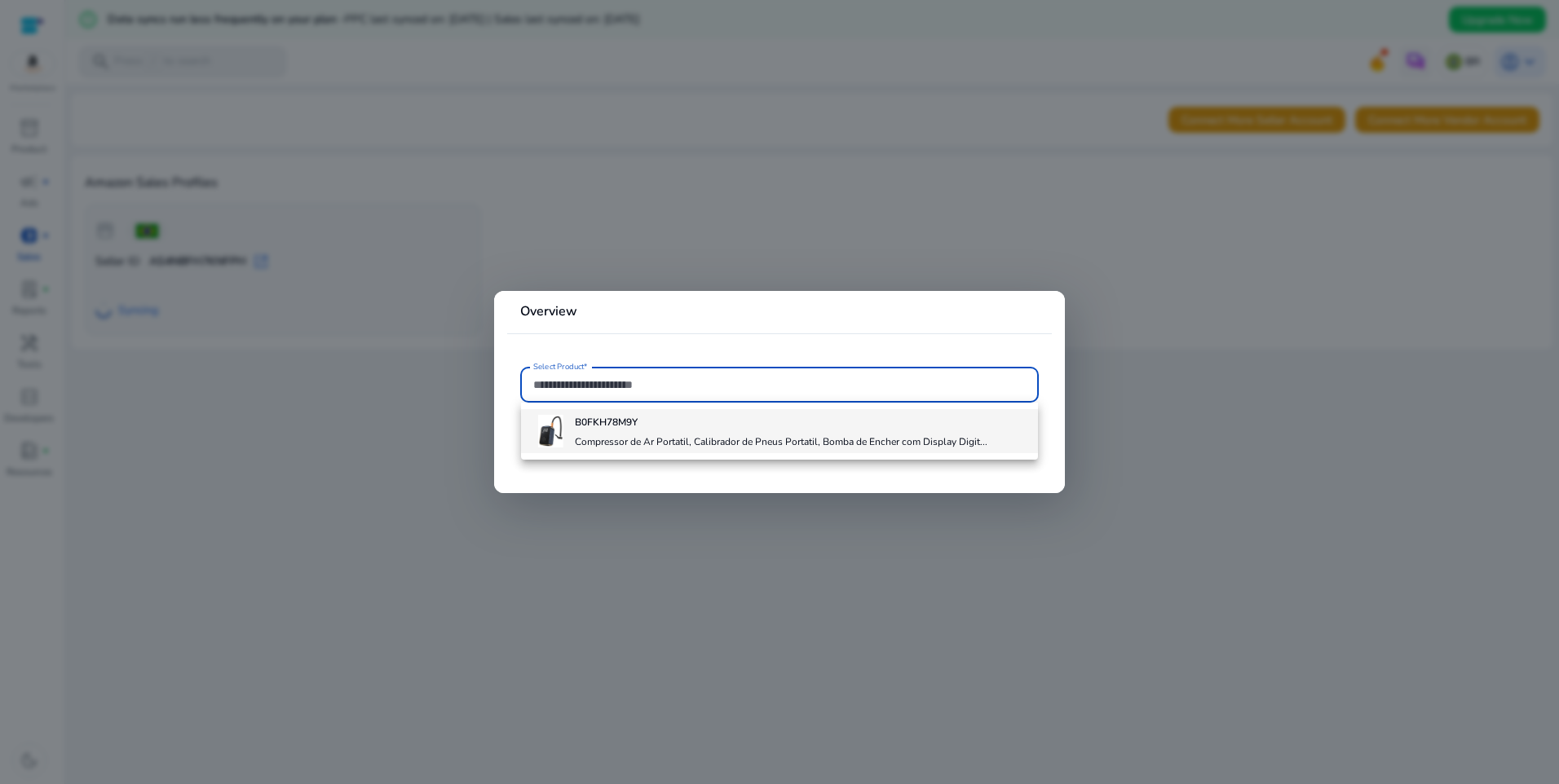
click at [643, 437] on h4 "Compressor de Ar Portatil, Calibrador de Pneus Portatil, Bomba de Encher com Di…" at bounding box center [780, 442] width 412 height 13
type input "**********"
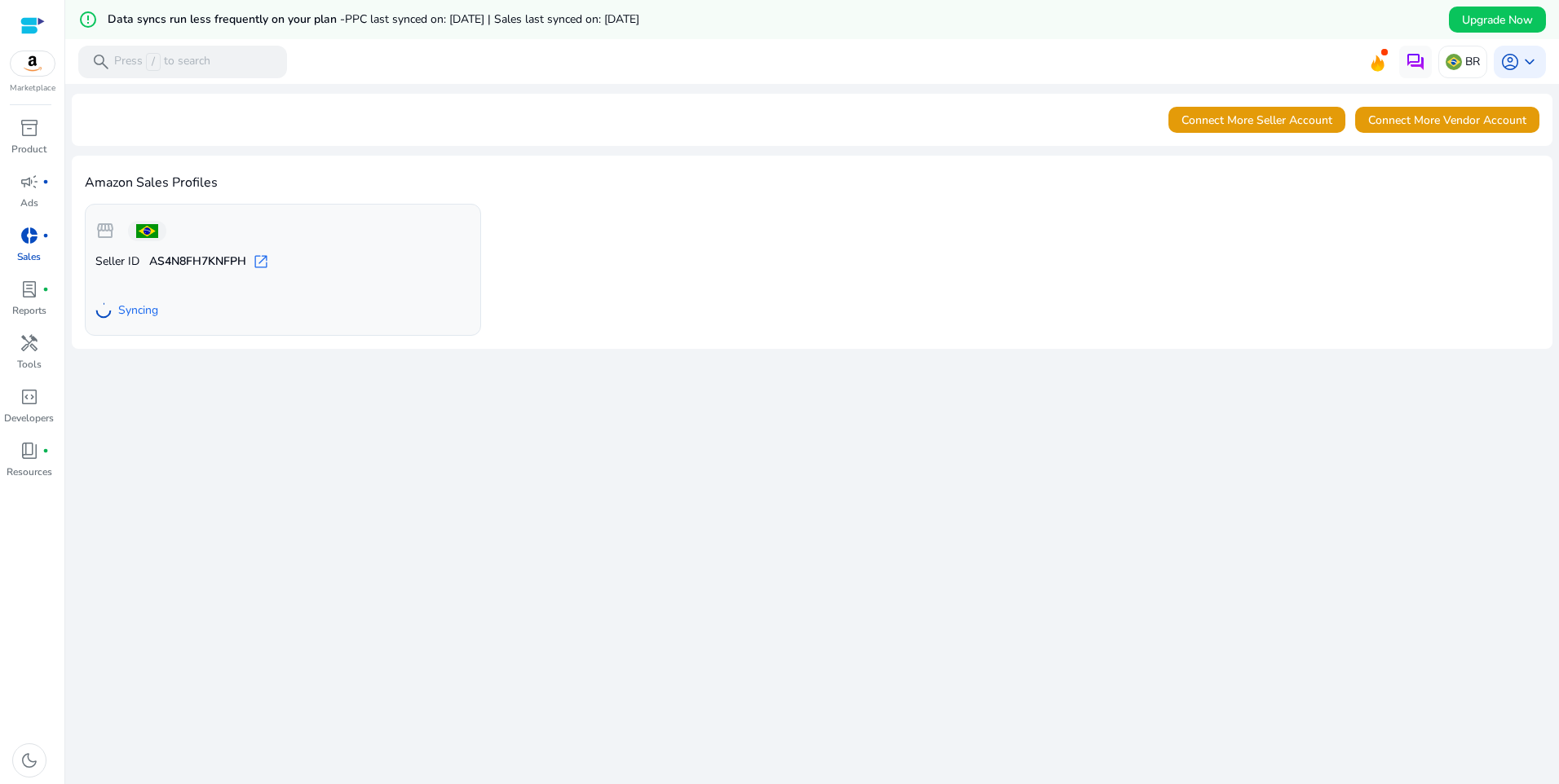
click at [41, 26] on div at bounding box center [32, 26] width 24 height 19
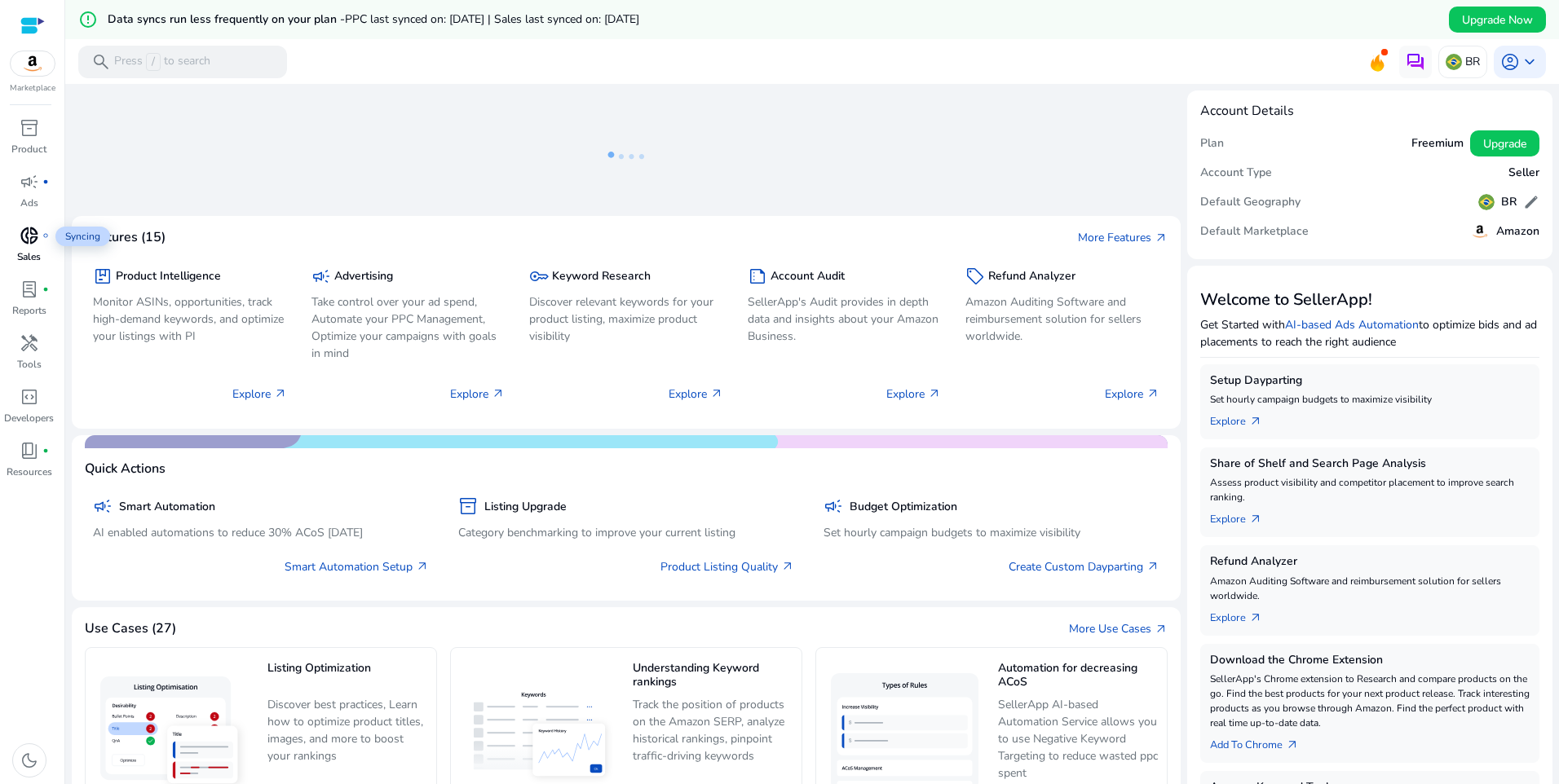
click at [40, 243] on div "donut_small fiber_manual_record" at bounding box center [29, 235] width 46 height 26
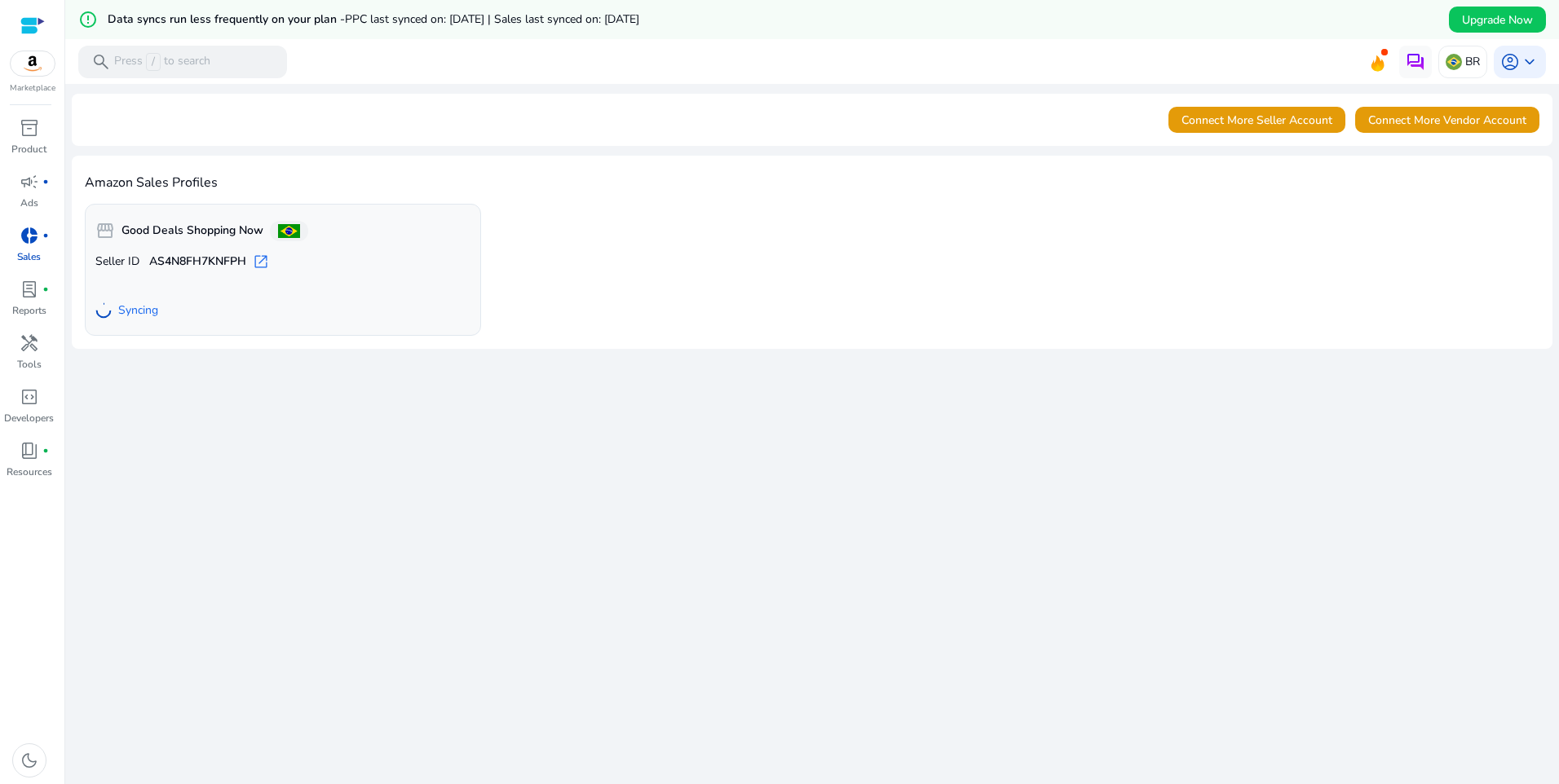
click at [30, 27] on div at bounding box center [32, 26] width 24 height 19
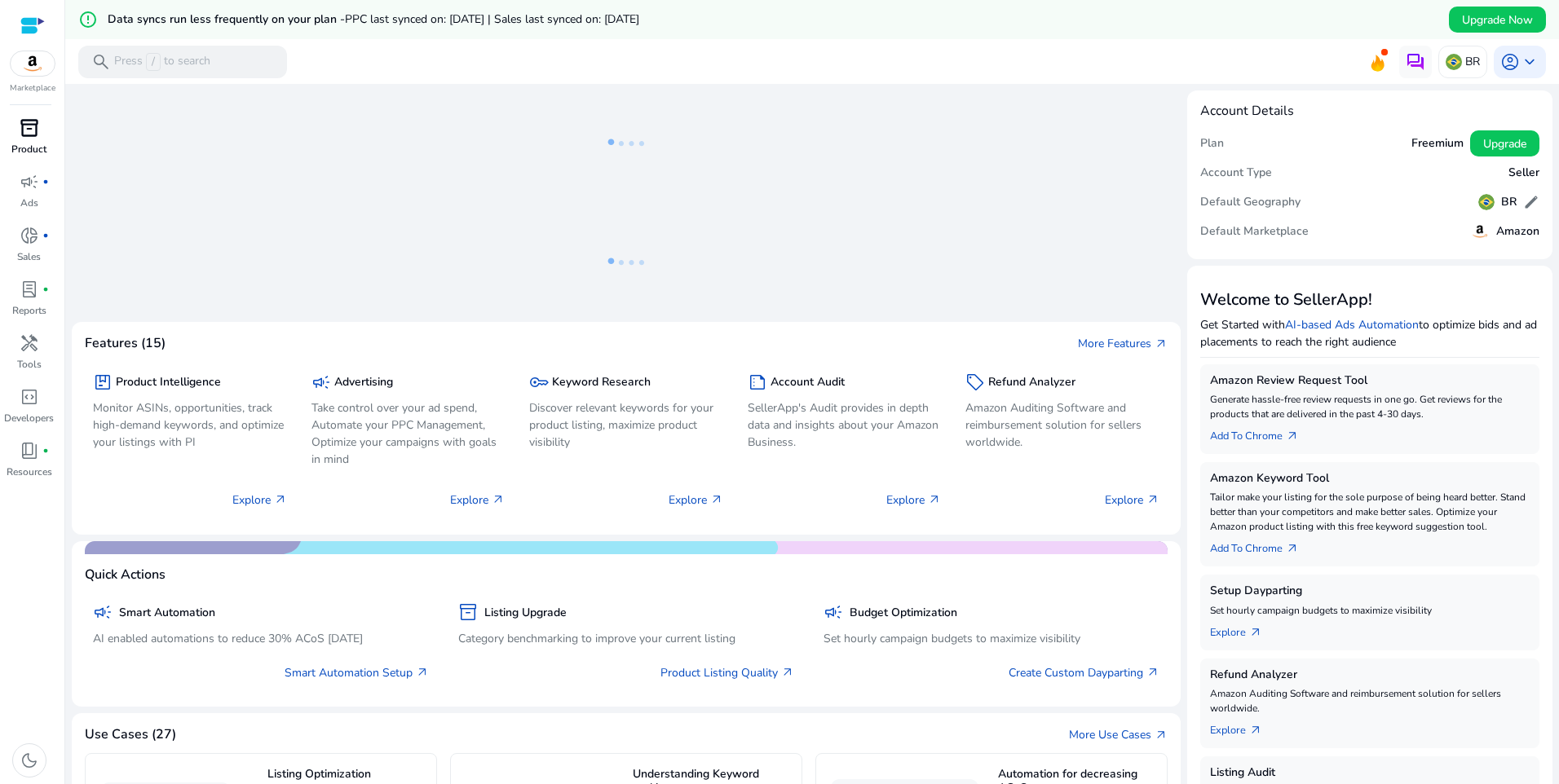
click at [24, 136] on span "inventory_2" at bounding box center [30, 128] width 20 height 20
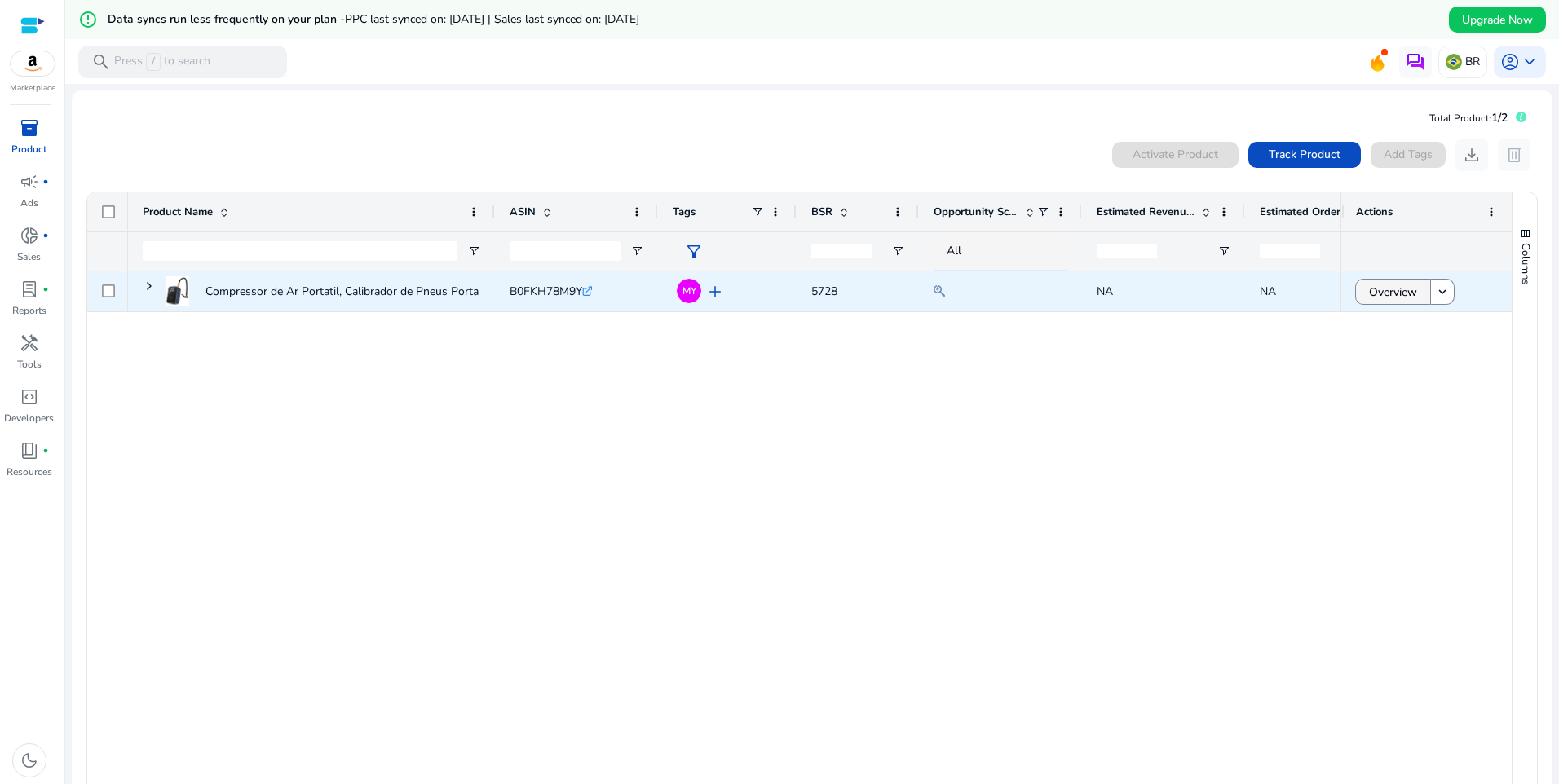
click at [1416, 298] on span at bounding box center [1392, 291] width 74 height 39
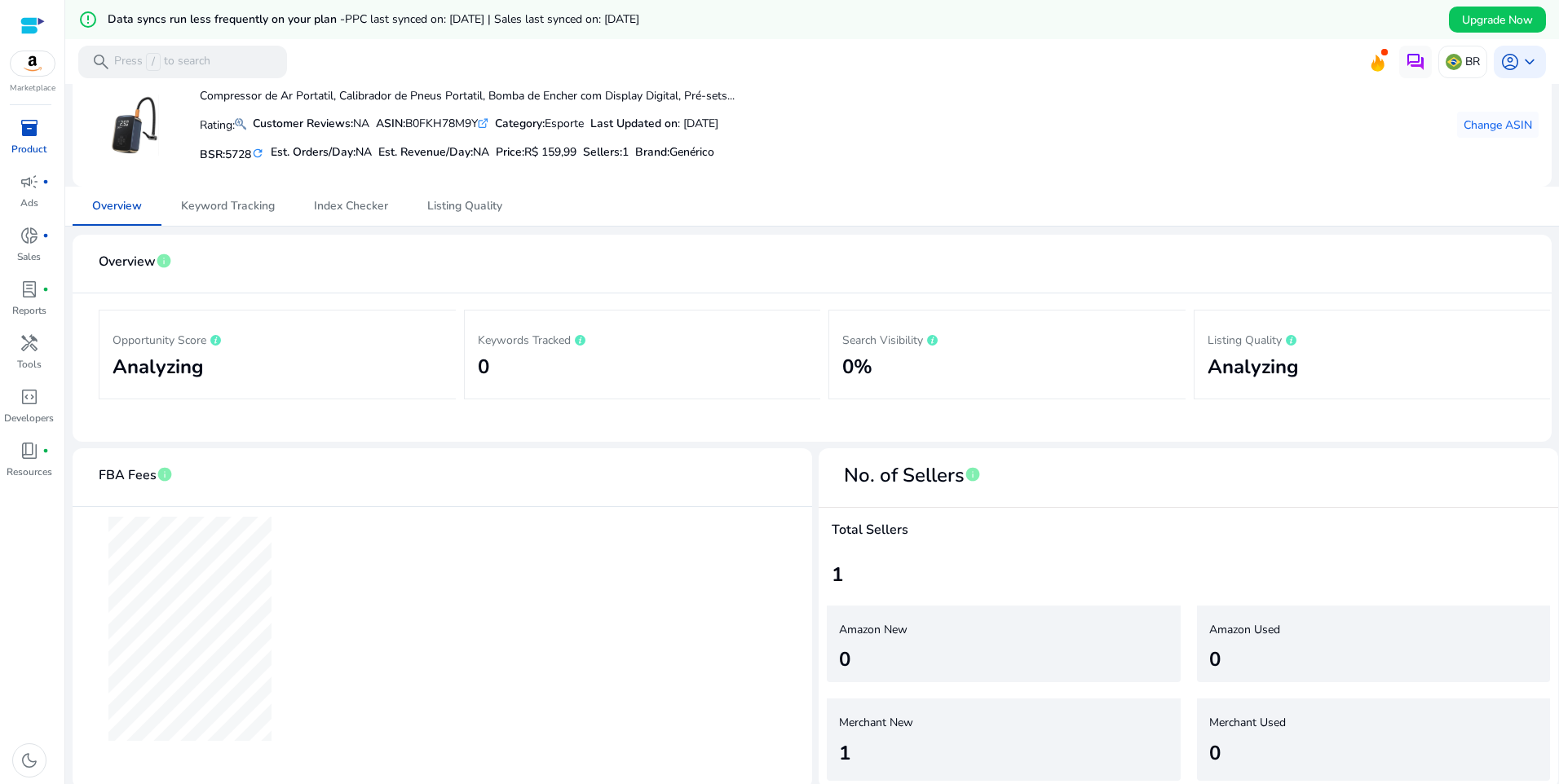
scroll to position [88, 0]
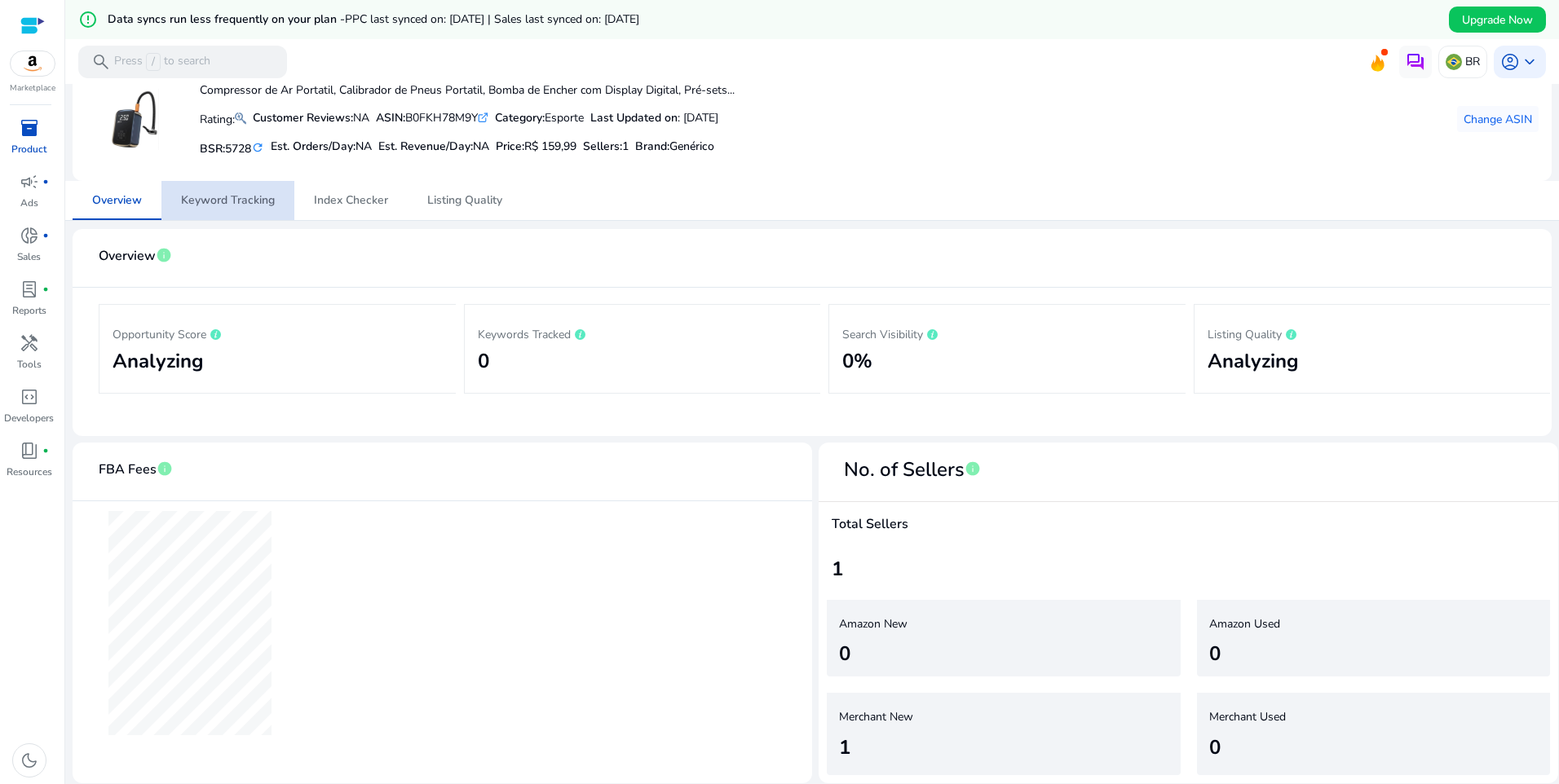
click at [270, 195] on span "Keyword Tracking" at bounding box center [227, 201] width 94 height 12
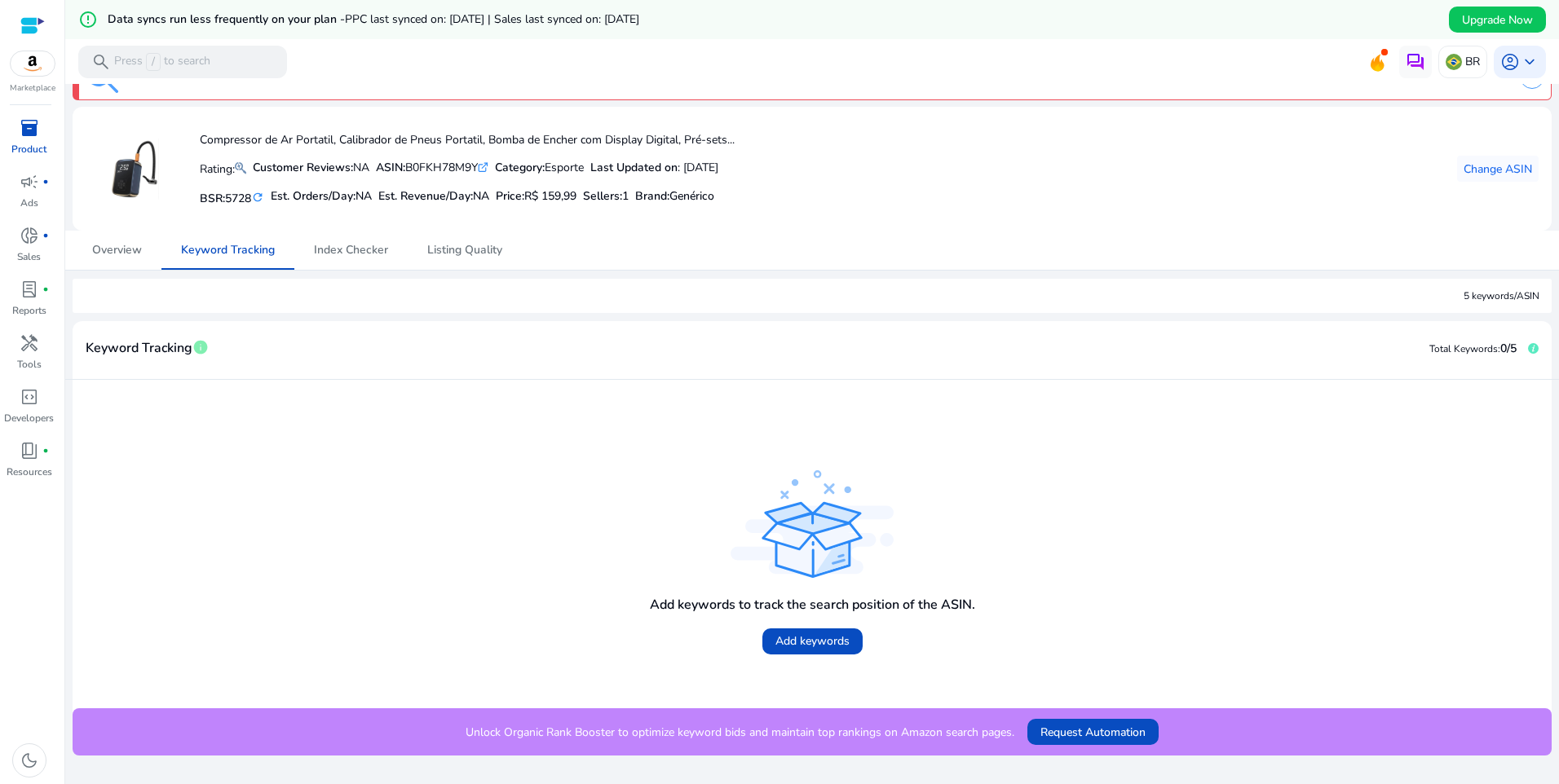
scroll to position [39, 0]
click at [362, 258] on span "Index Checker" at bounding box center [350, 249] width 74 height 39
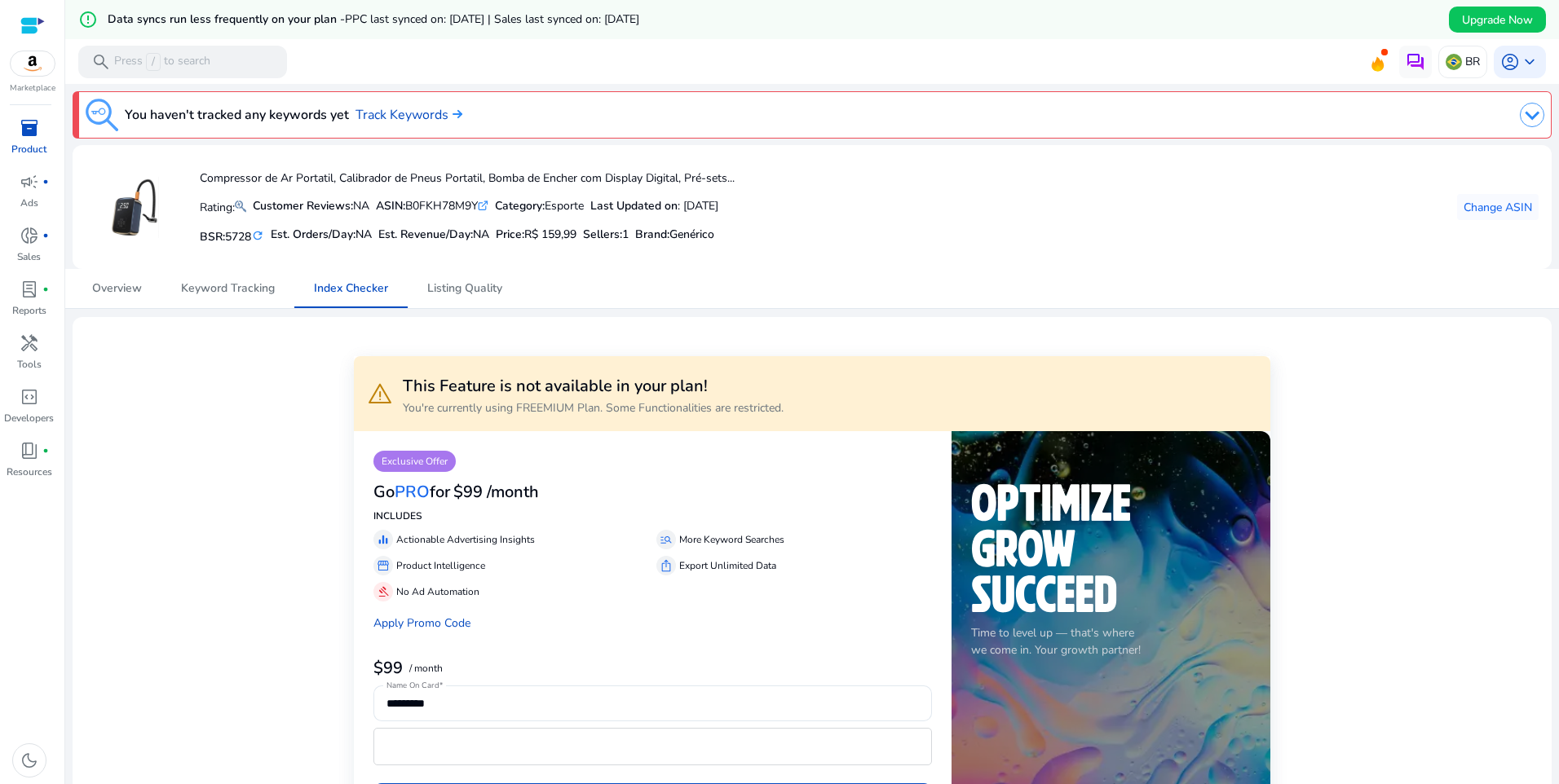
scroll to position [81, 0]
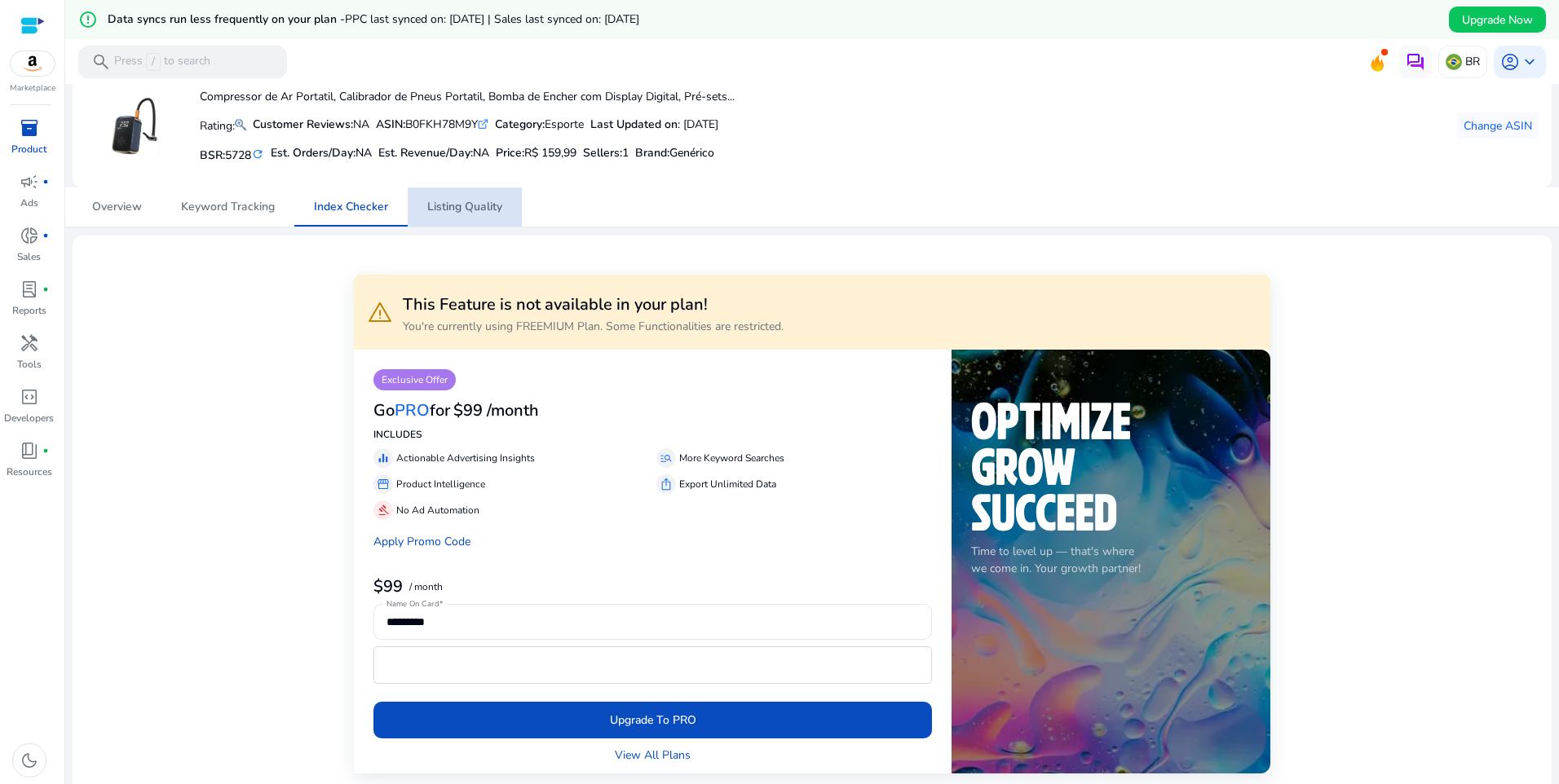
click at [459, 212] on span "Listing Quality" at bounding box center [464, 207] width 75 height 12
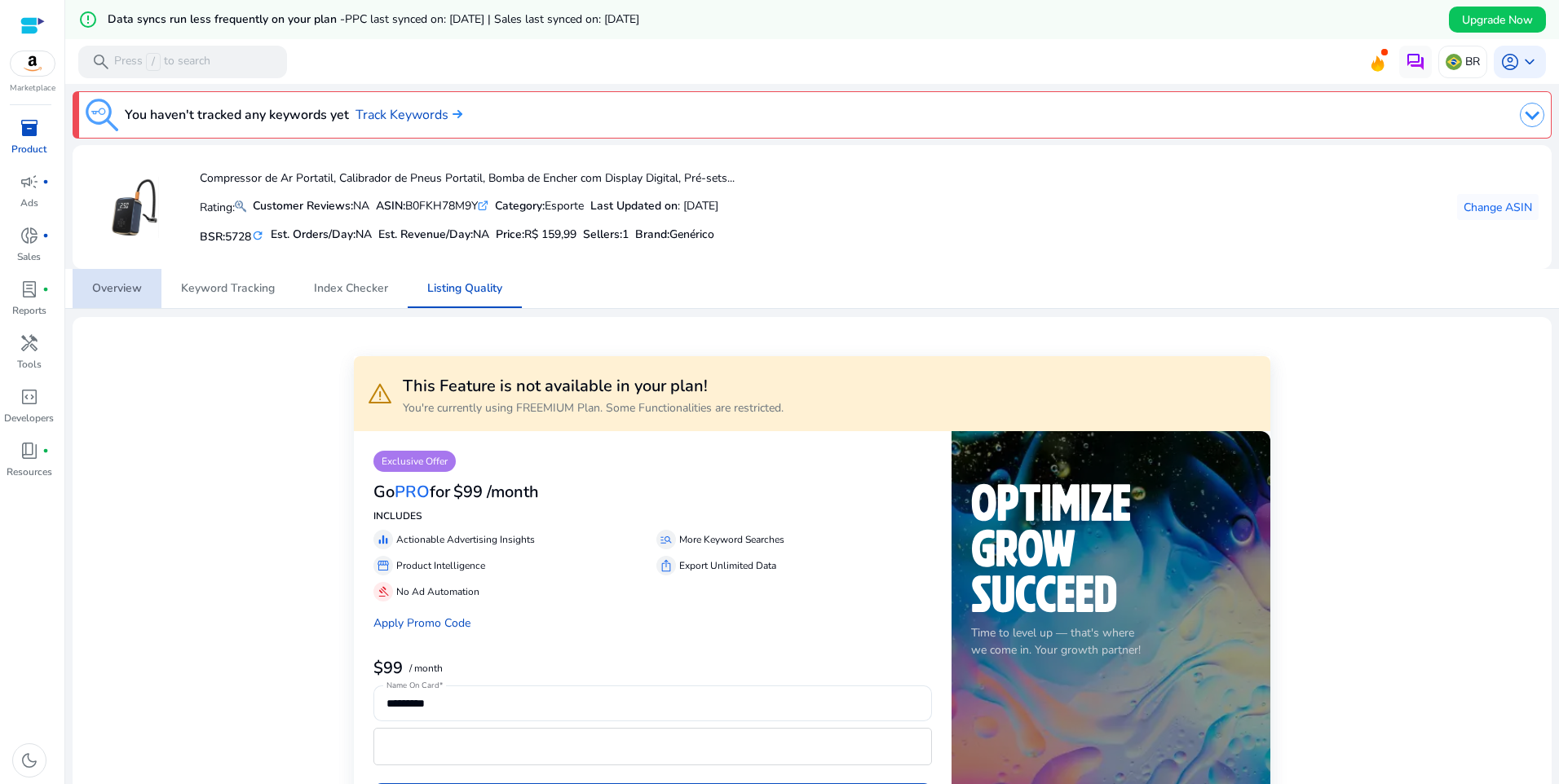
click at [116, 286] on span "Overview" at bounding box center [117, 288] width 50 height 12
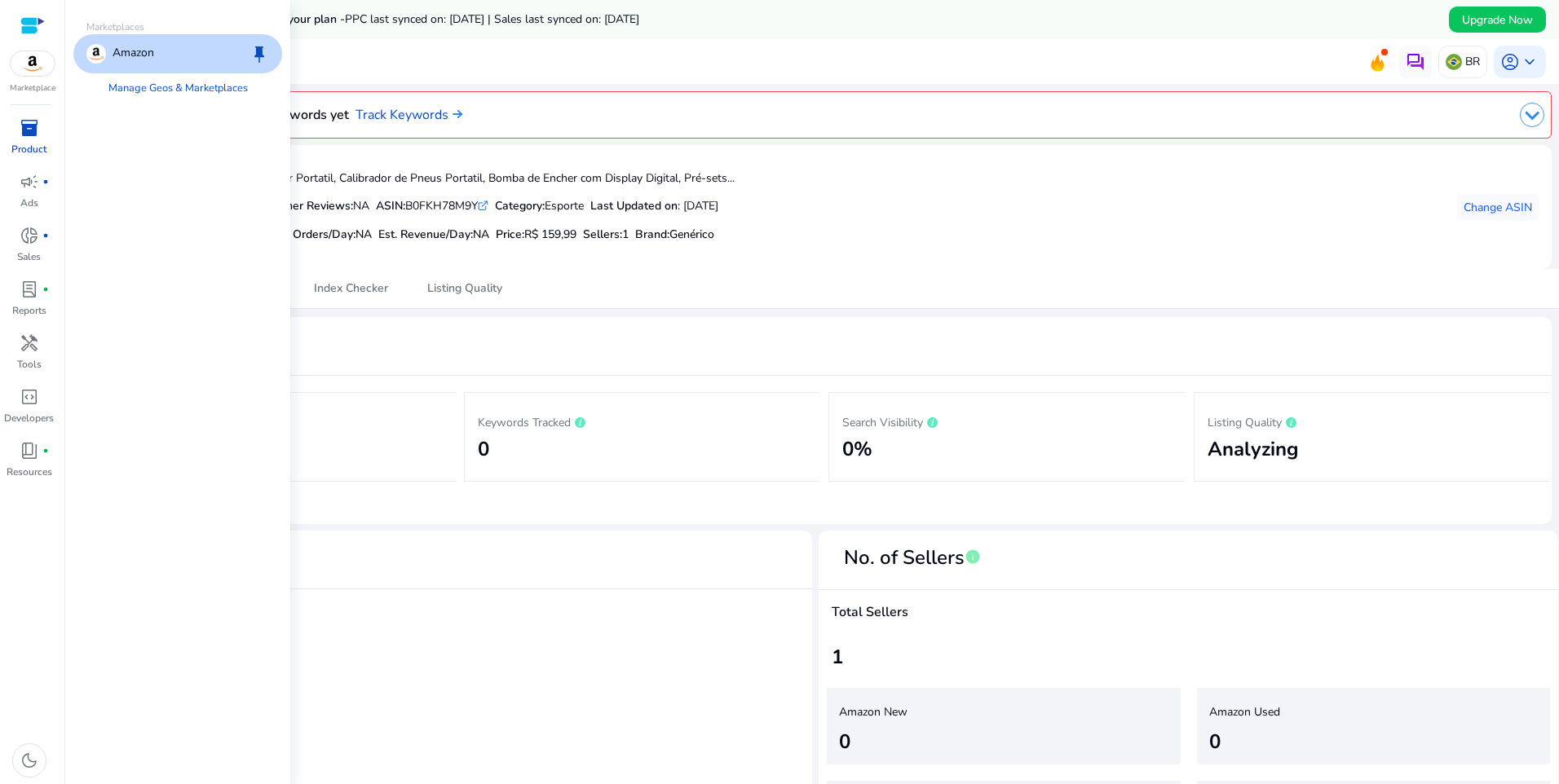
click at [37, 69] on img at bounding box center [32, 63] width 44 height 24
click at [141, 45] on p "Amazon" at bounding box center [134, 54] width 41 height 20
